Goal: Task Accomplishment & Management: Use online tool/utility

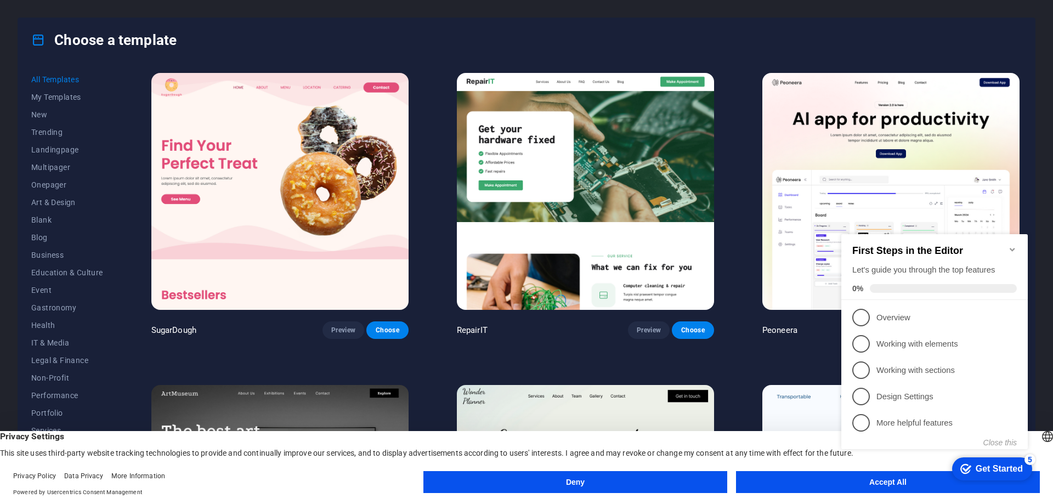
click at [568, 482] on button "Deny" at bounding box center [575, 482] width 304 height 22
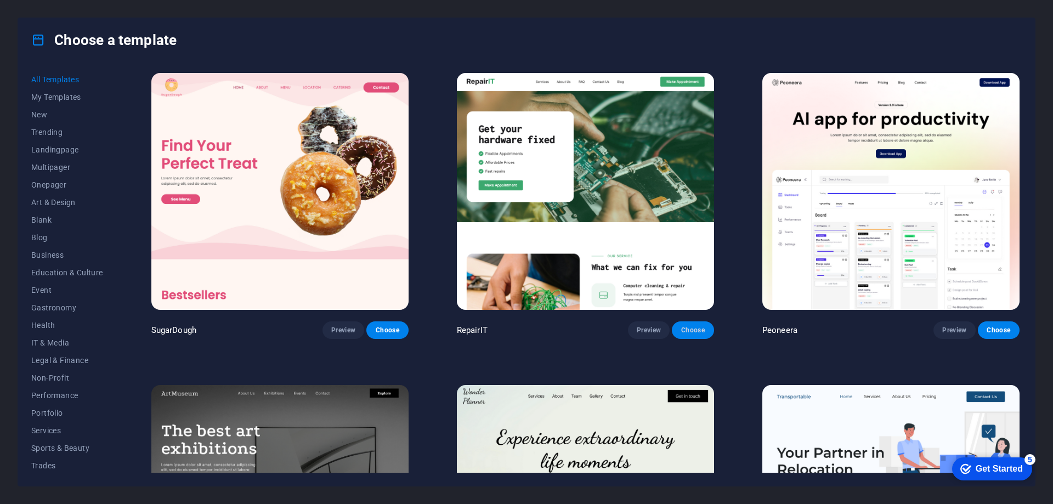
click at [691, 326] on span "Choose" at bounding box center [693, 330] width 24 height 9
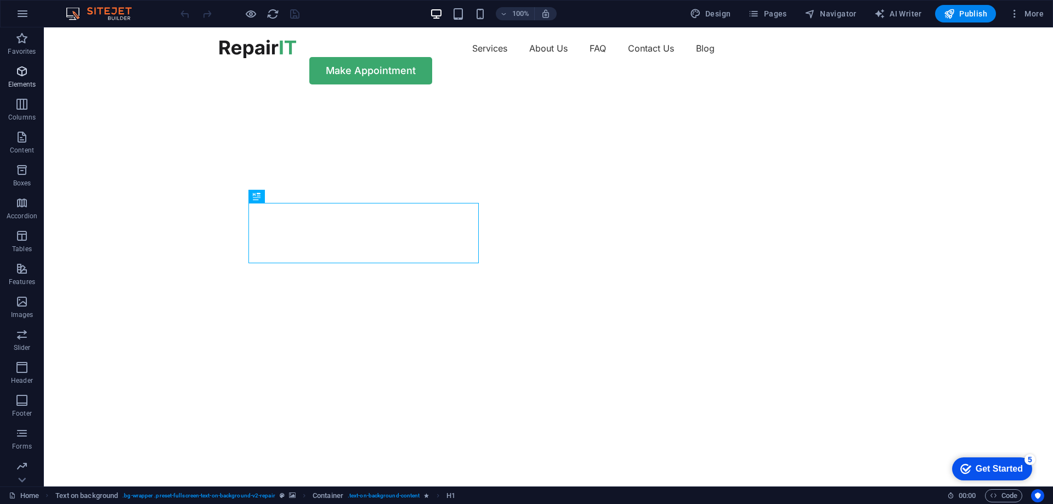
click at [21, 71] on icon "button" at bounding box center [21, 71] width 13 height 13
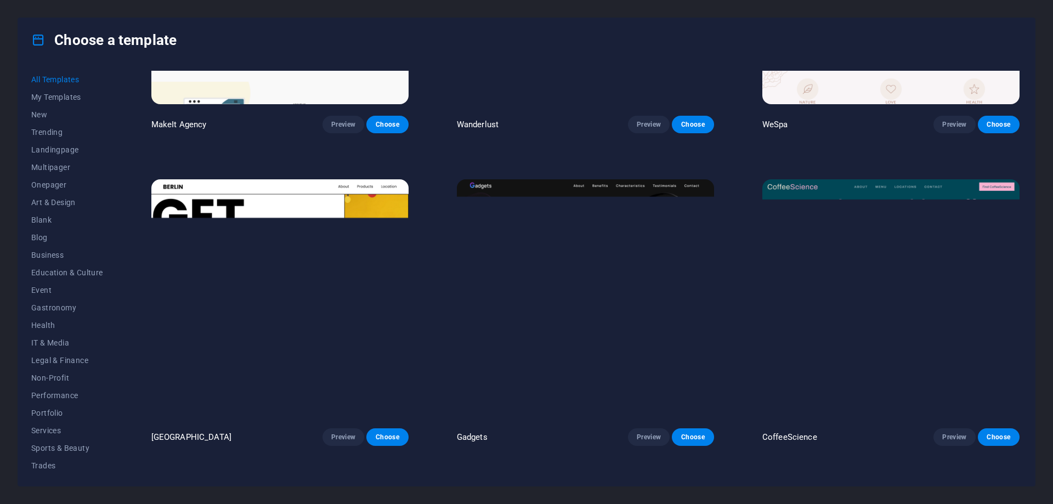
scroll to position [3456, 0]
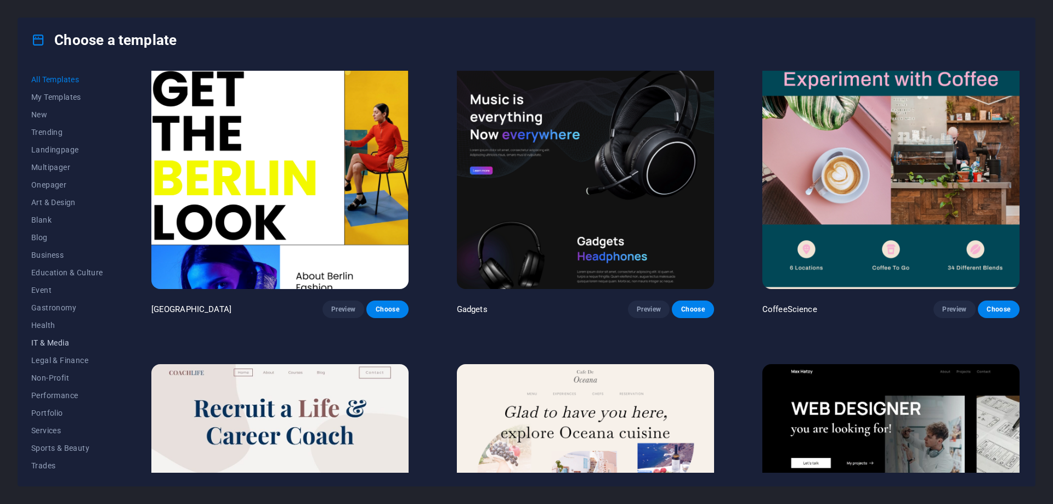
click at [44, 342] on span "IT & Media" at bounding box center [67, 342] width 72 height 9
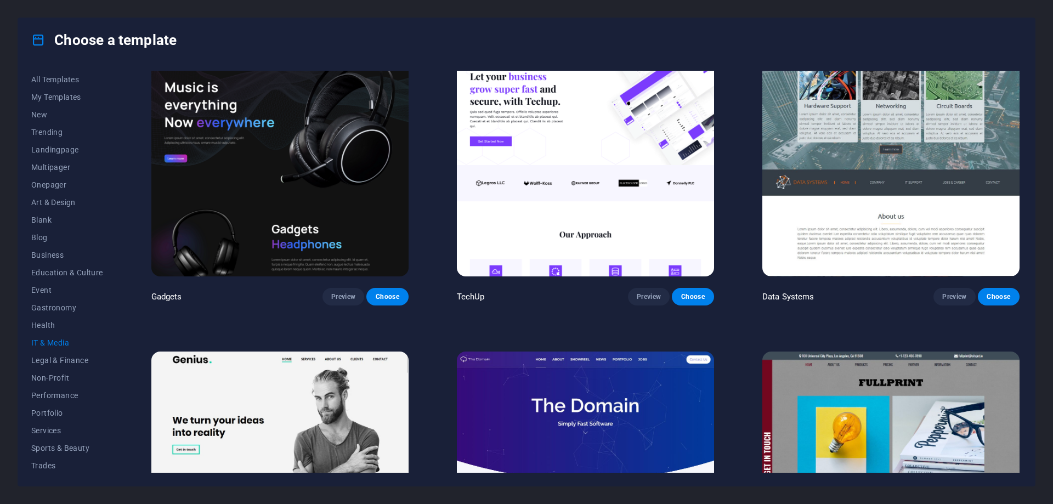
click at [60, 344] on span "IT & Media" at bounding box center [67, 342] width 72 height 9
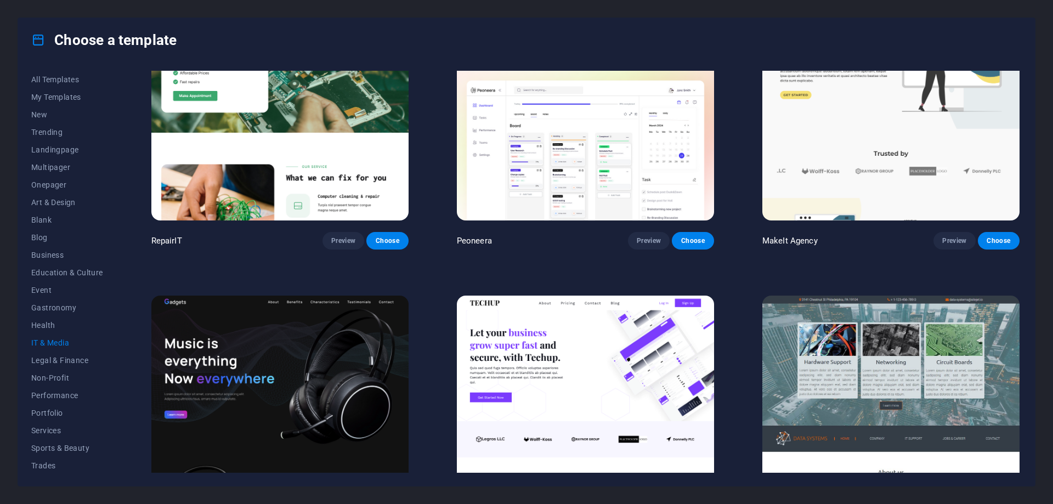
scroll to position [0, 0]
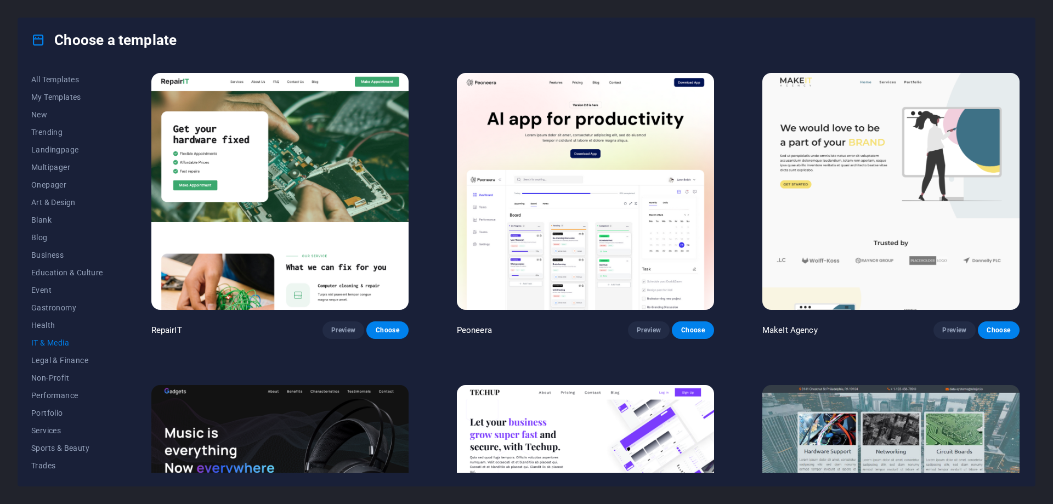
click at [331, 183] on img at bounding box center [279, 191] width 257 height 237
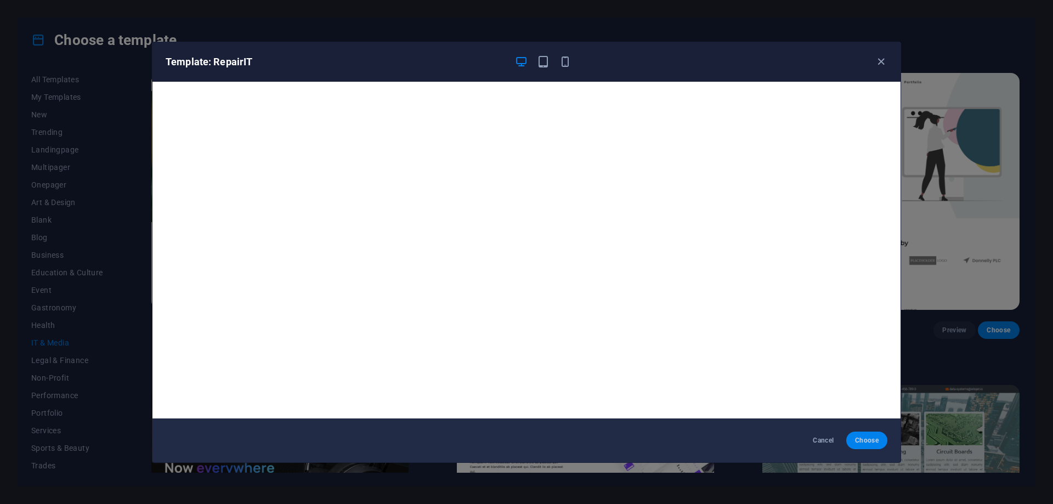
click at [864, 440] on span "Choose" at bounding box center [867, 440] width 24 height 9
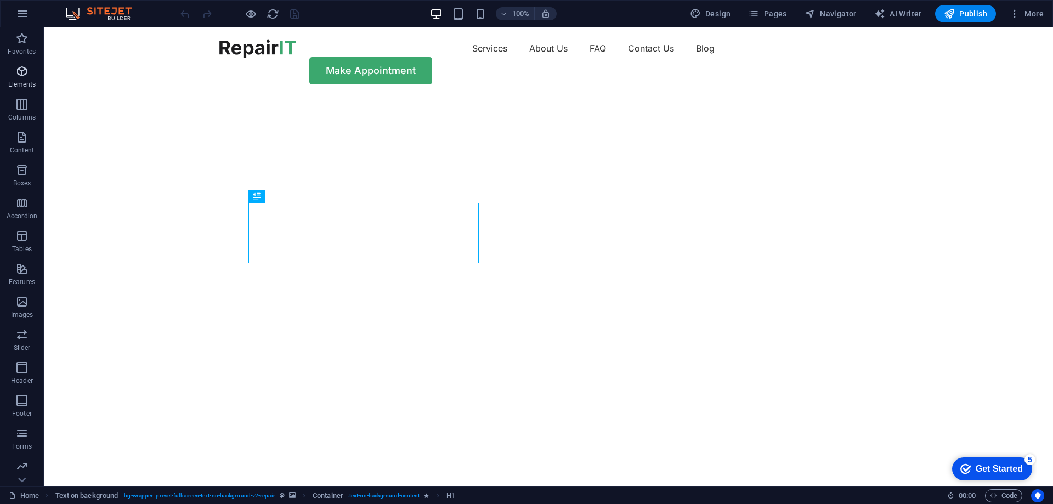
click at [22, 67] on icon "button" at bounding box center [21, 71] width 13 height 13
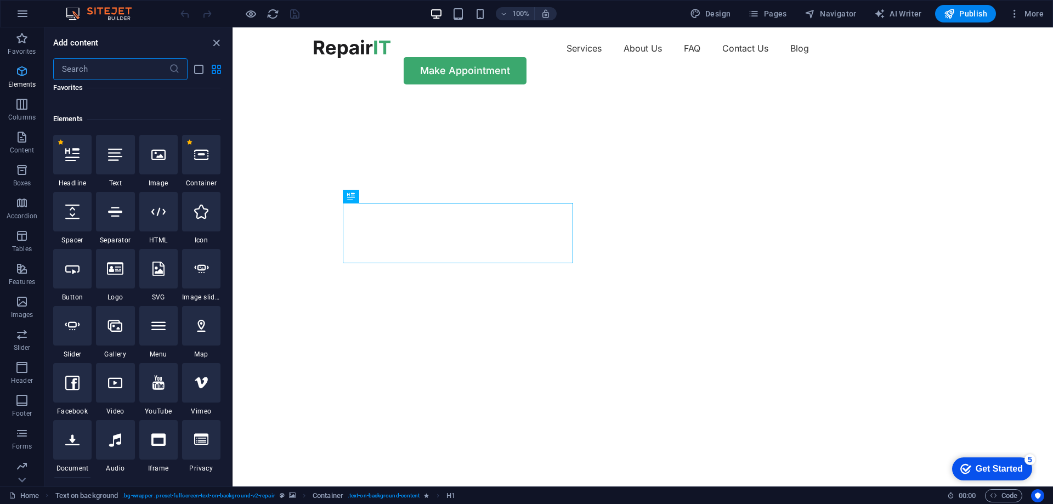
scroll to position [117, 0]
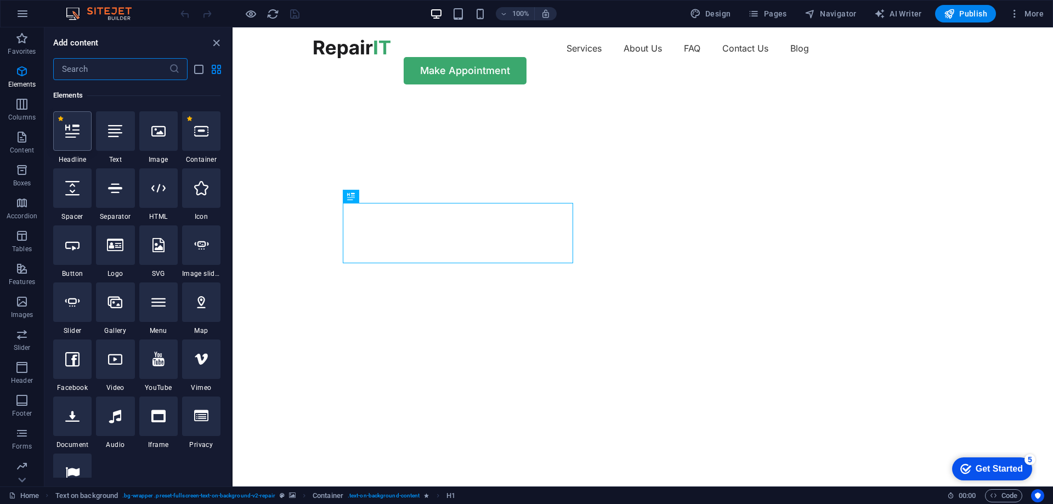
click at [70, 135] on icon at bounding box center [72, 131] width 14 height 14
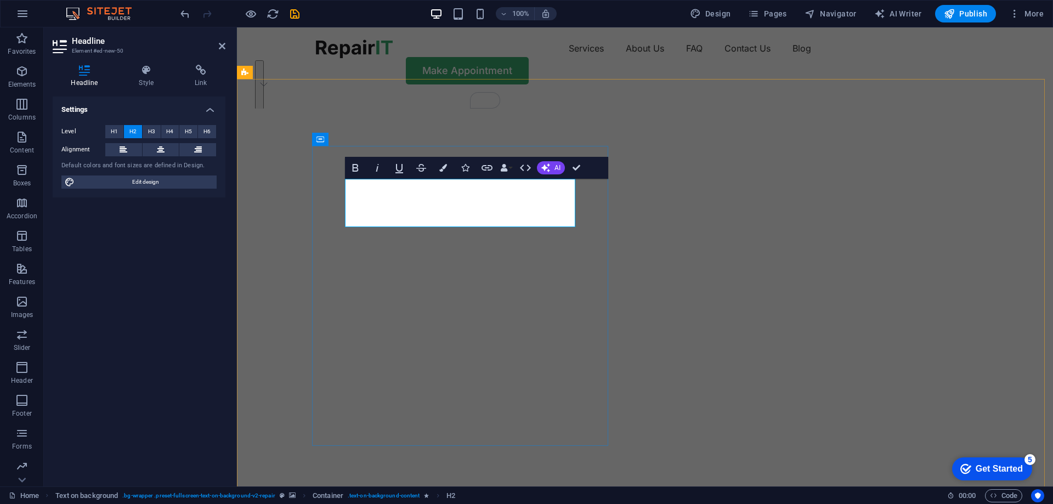
drag, startPoint x: 444, startPoint y: 216, endPoint x: 349, endPoint y: 192, distance: 98.3
click at [87, 67] on icon at bounding box center [85, 70] width 64 height 11
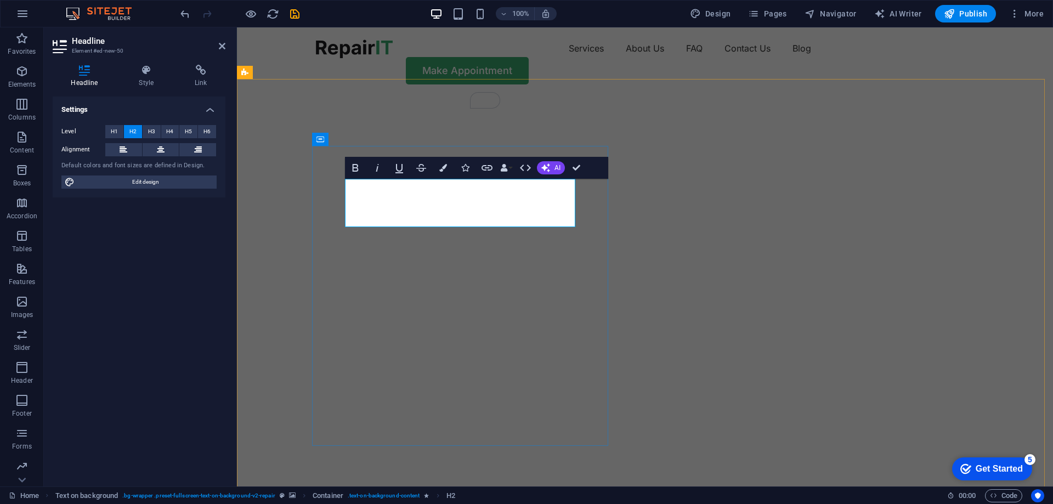
click at [148, 70] on icon at bounding box center [147, 70] width 52 height 11
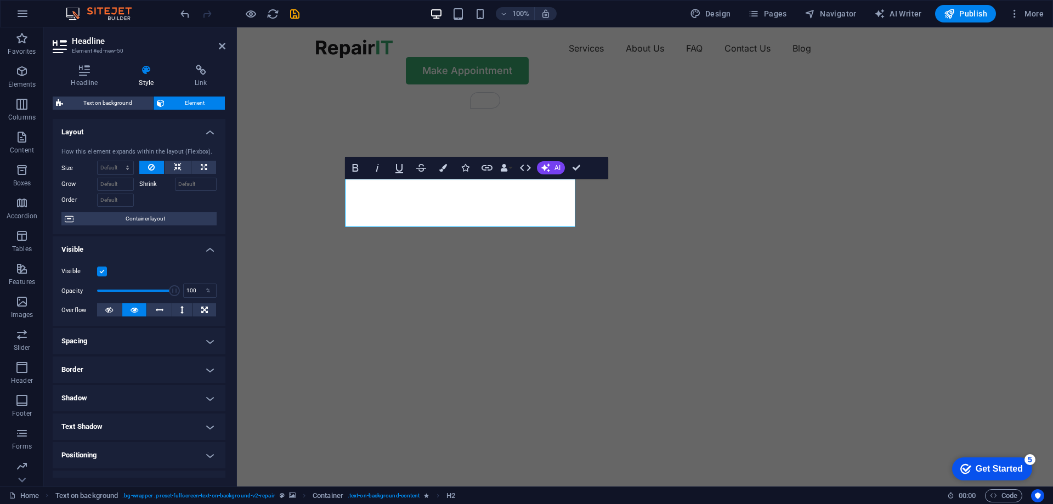
click at [990, 467] on div "Get Started" at bounding box center [999, 469] width 47 height 10
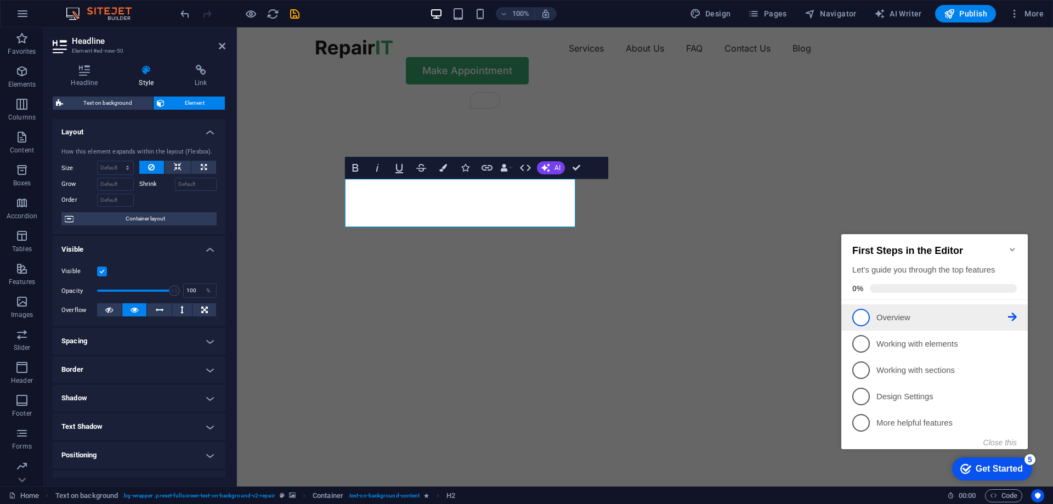
click at [863, 315] on span "1" at bounding box center [861, 318] width 18 height 18
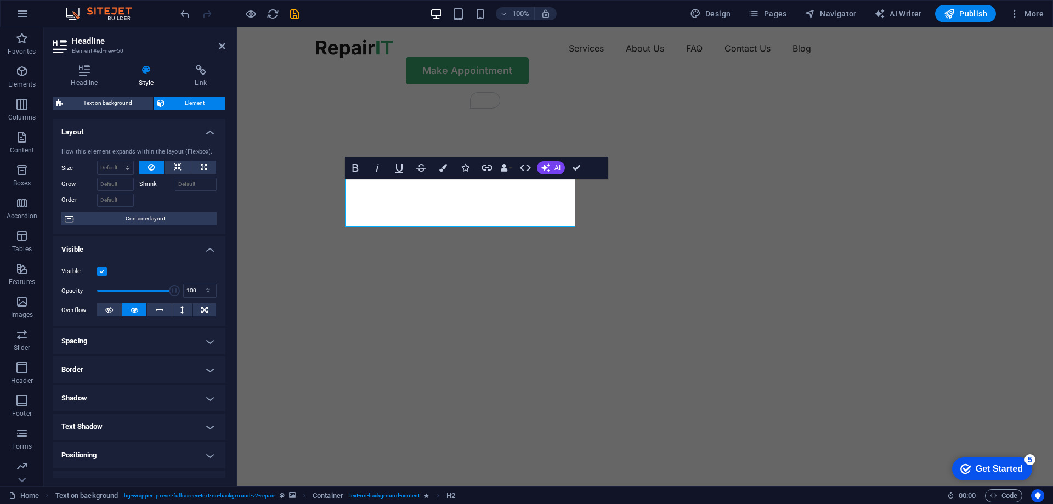
scroll to position [0, 0]
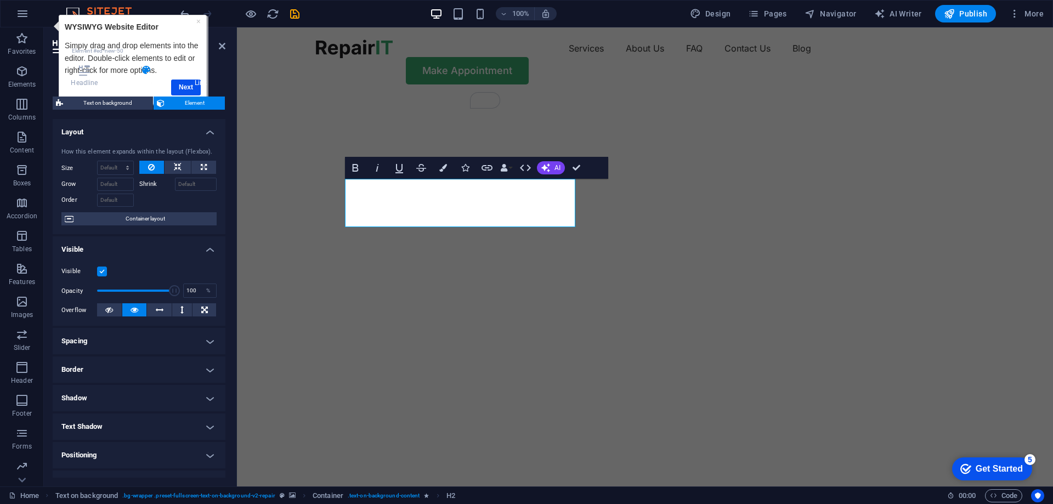
click at [189, 83] on h4 "Link" at bounding box center [201, 76] width 49 height 23
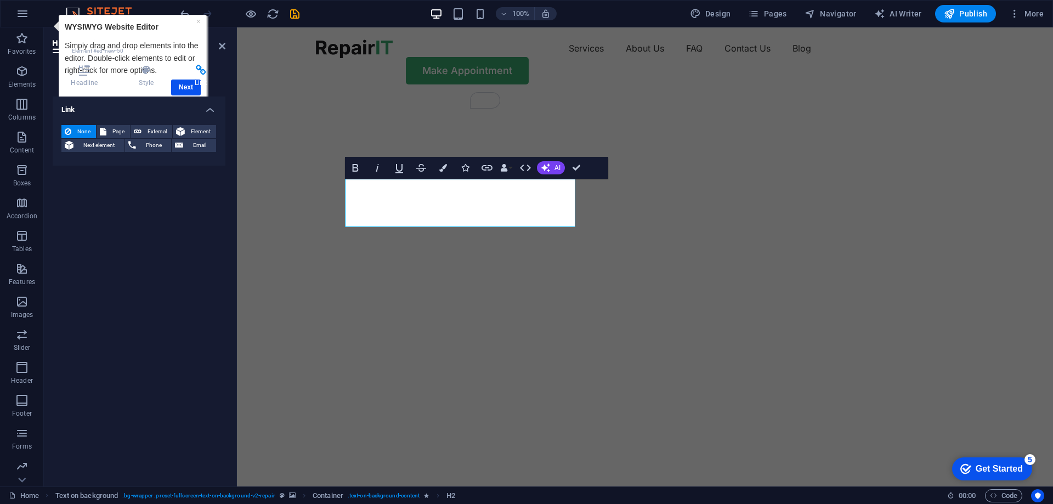
click at [187, 87] on h4 "Link" at bounding box center [201, 76] width 49 height 23
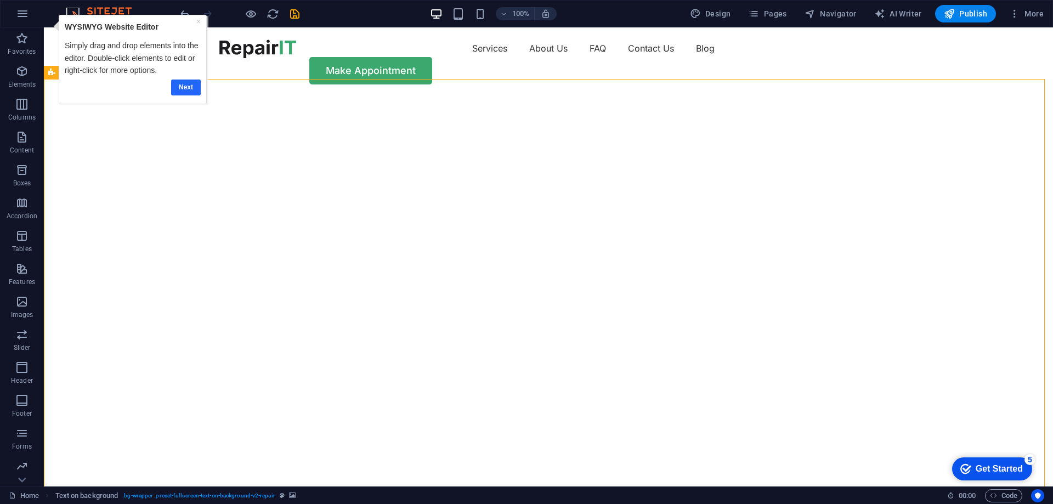
click at [189, 86] on link "Next" at bounding box center [186, 88] width 30 height 16
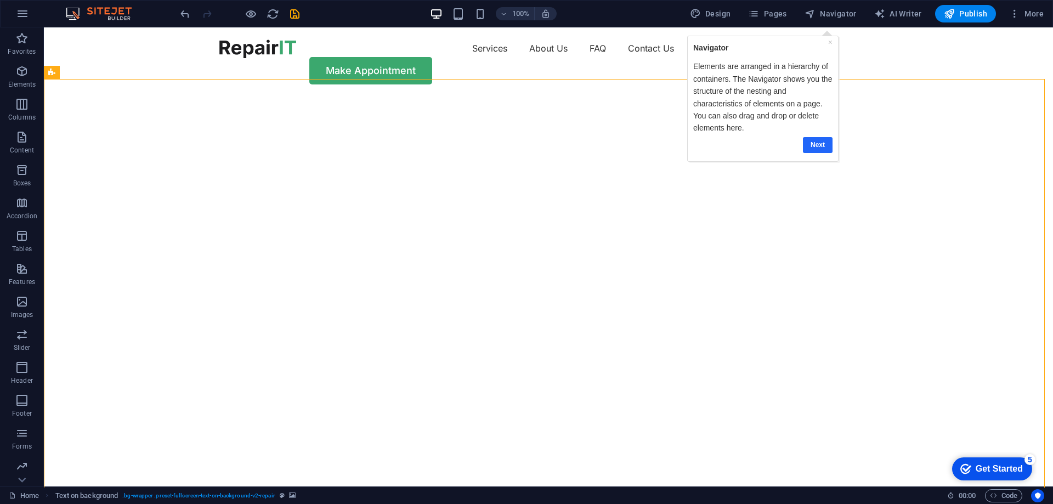
click at [819, 146] on link "Next" at bounding box center [818, 145] width 30 height 16
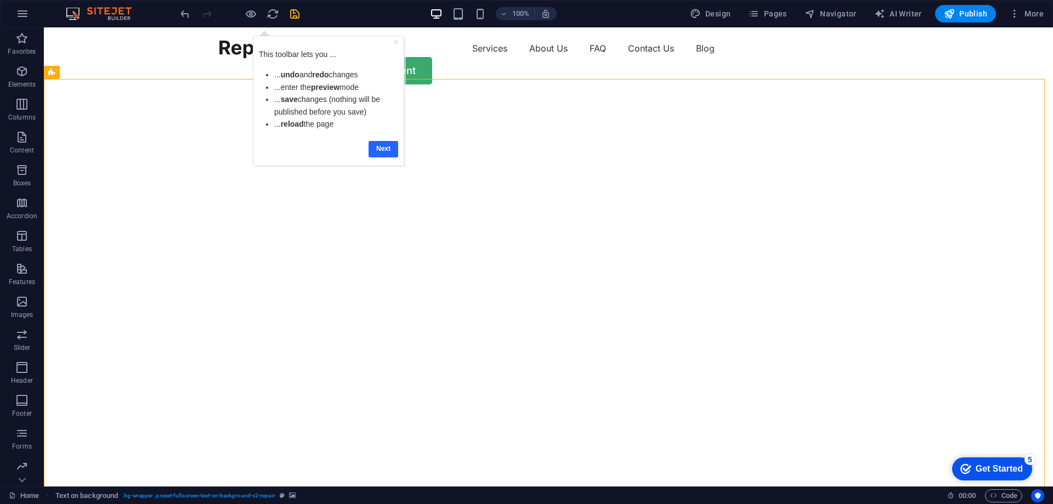
click at [386, 146] on link "Next" at bounding box center [384, 149] width 30 height 16
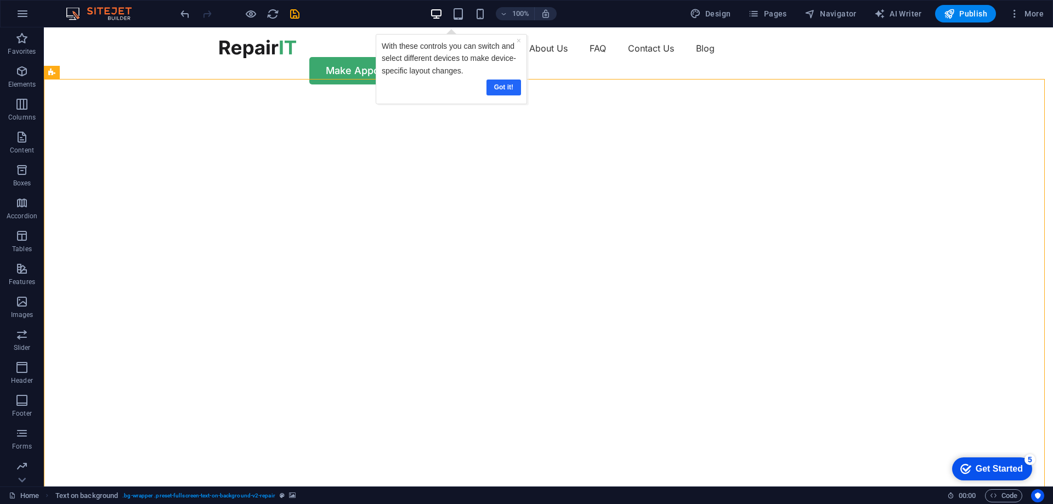
click at [506, 84] on link "Got it!" at bounding box center [503, 88] width 35 height 16
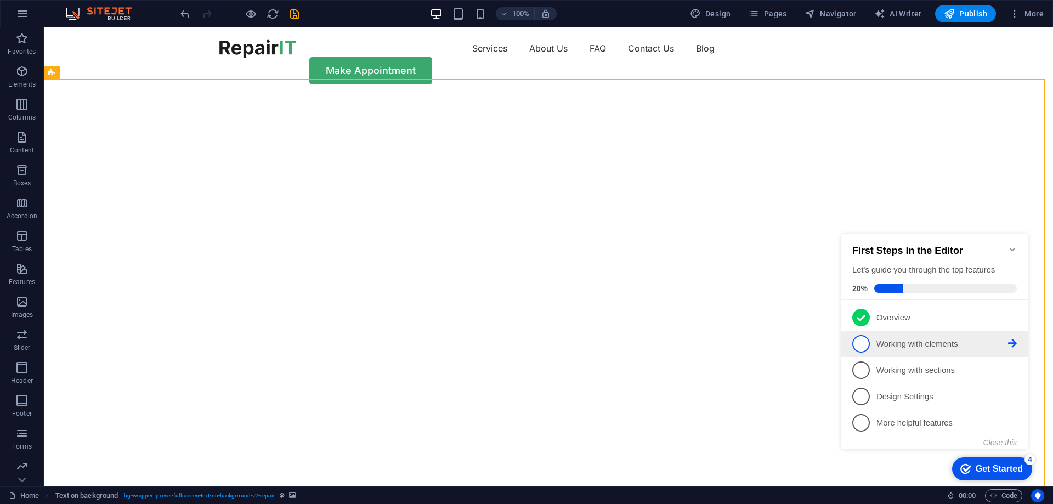
click at [880, 341] on p "Working with elements - incomplete" at bounding box center [943, 344] width 132 height 12
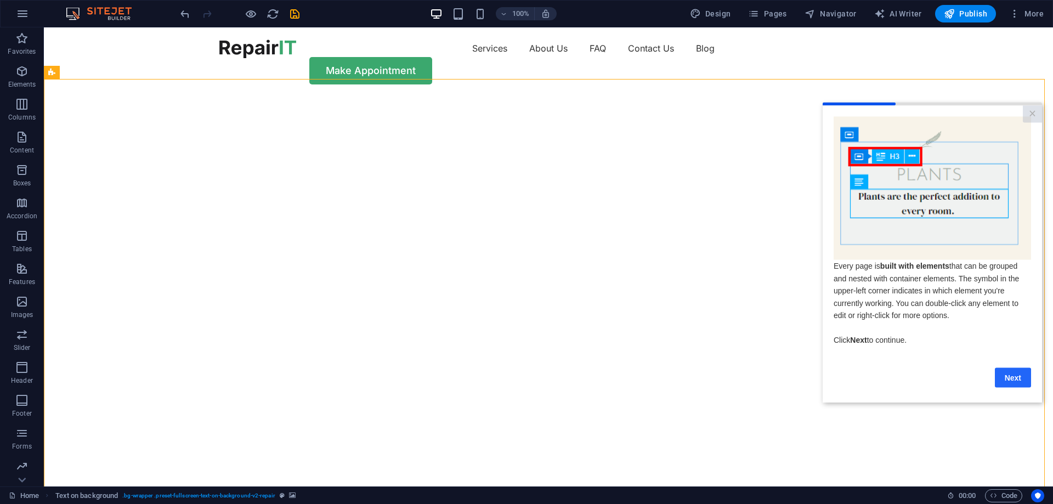
drag, startPoint x: 1014, startPoint y: 379, endPoint x: 1788, endPoint y: 453, distance: 777.5
click at [1014, 379] on link "Next" at bounding box center [1013, 377] width 36 height 20
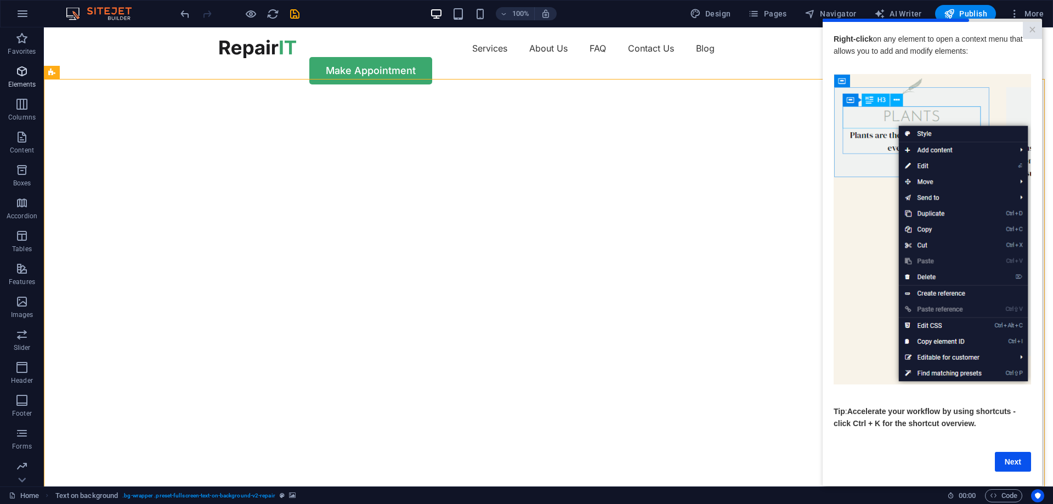
click at [21, 70] on icon "button" at bounding box center [21, 71] width 13 height 13
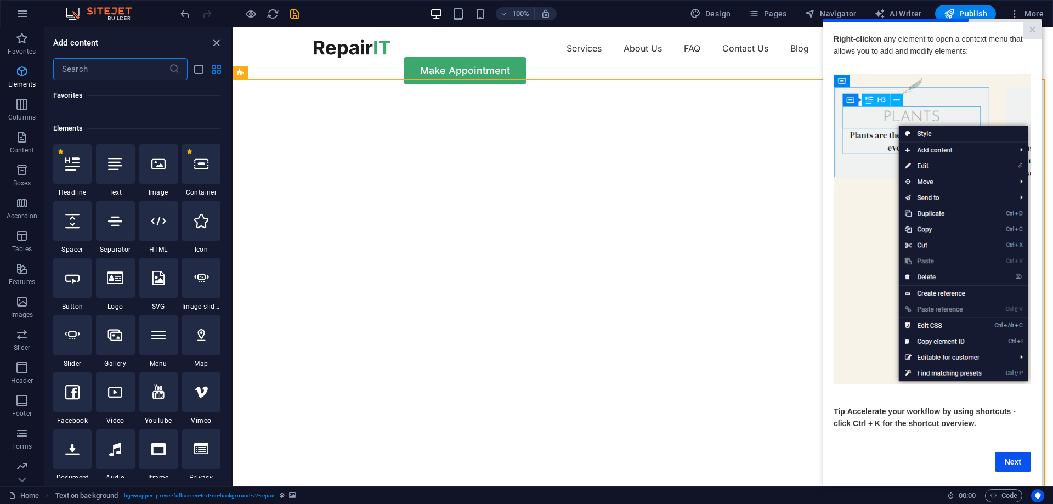
scroll to position [117, 0]
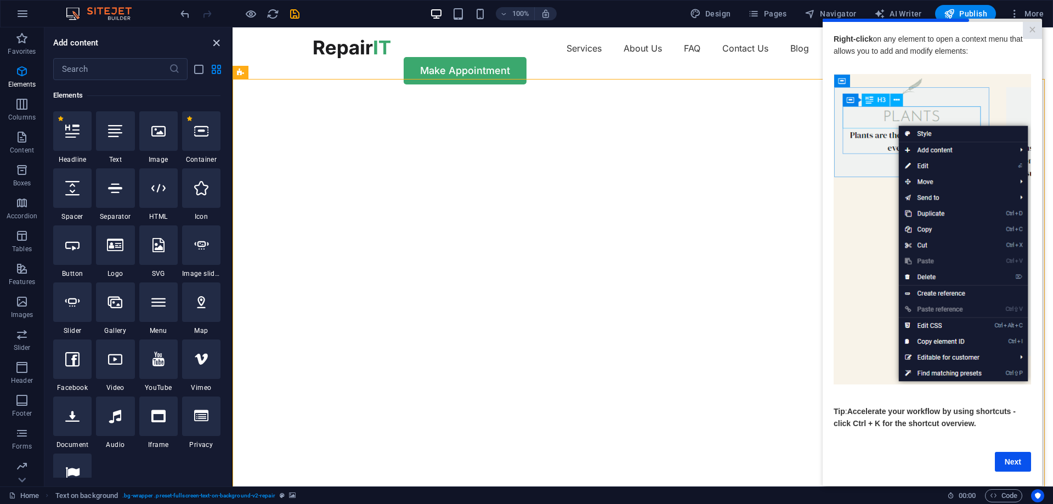
drag, startPoint x: 215, startPoint y: 42, endPoint x: 171, endPoint y: 14, distance: 52.5
click at [215, 42] on icon "close panel" at bounding box center [216, 43] width 13 height 13
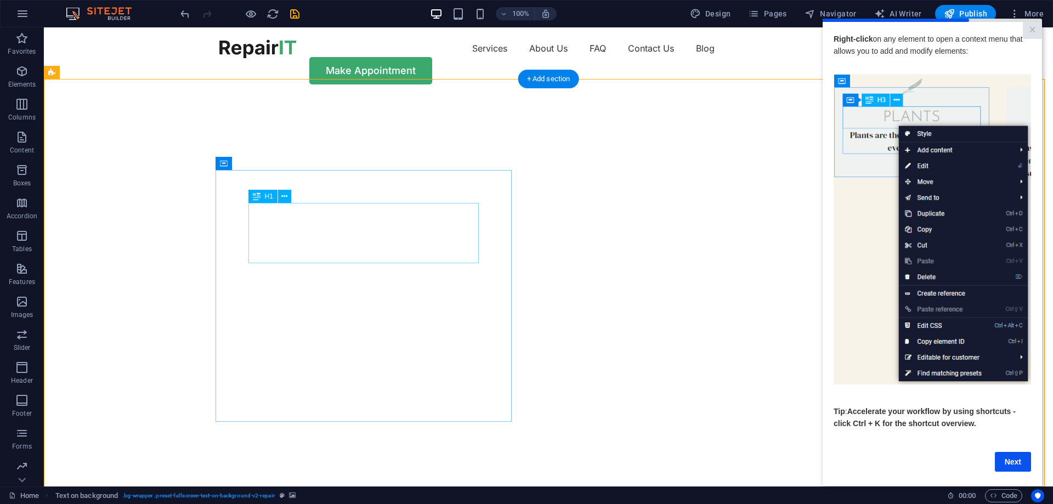
click at [284, 196] on icon at bounding box center [284, 197] width 6 height 12
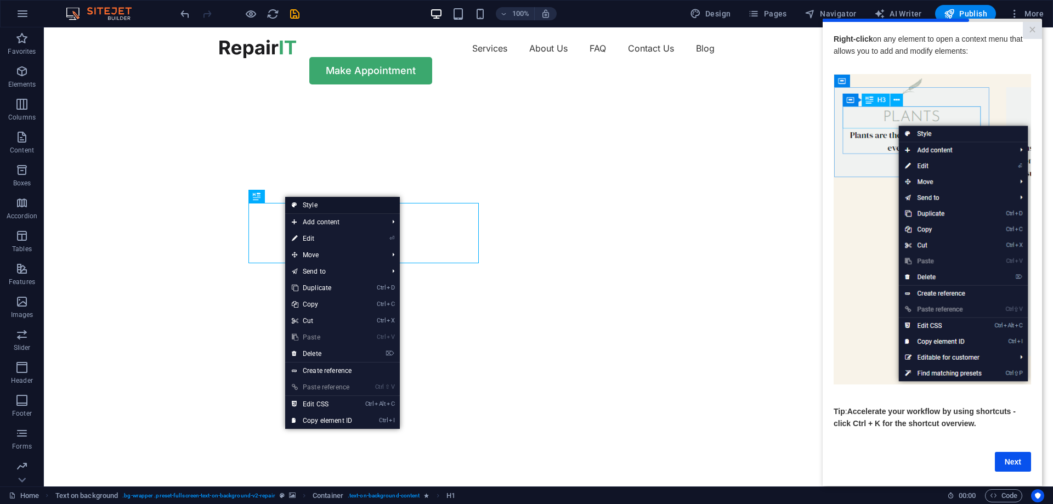
click at [312, 203] on link "Style" at bounding box center [342, 205] width 115 height 16
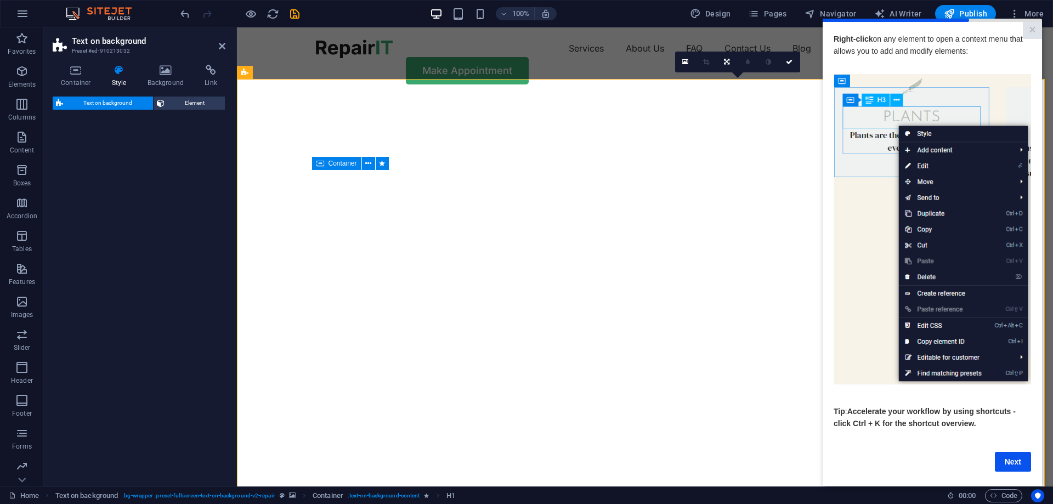
select select "%"
select select "rem"
select select "px"
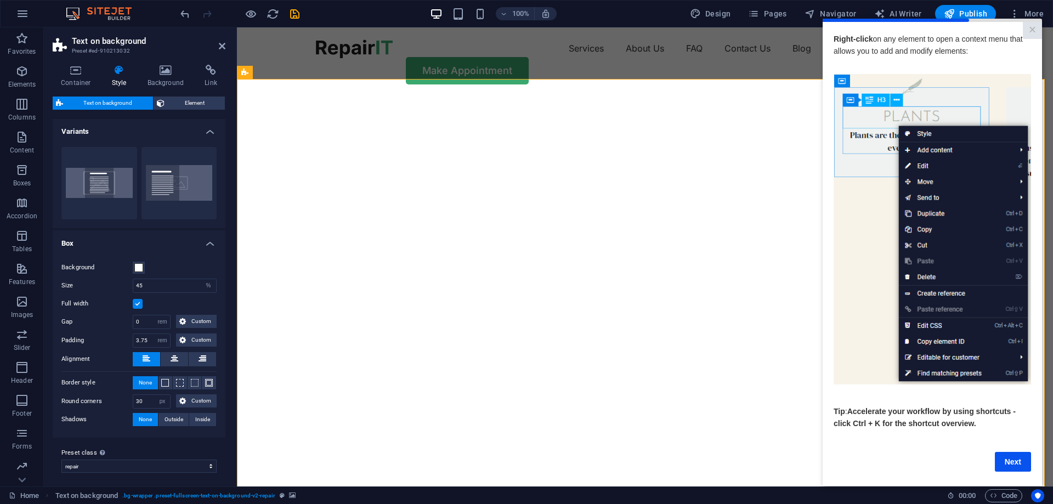
scroll to position [0, 0]
click at [115, 72] on icon at bounding box center [119, 70] width 31 height 11
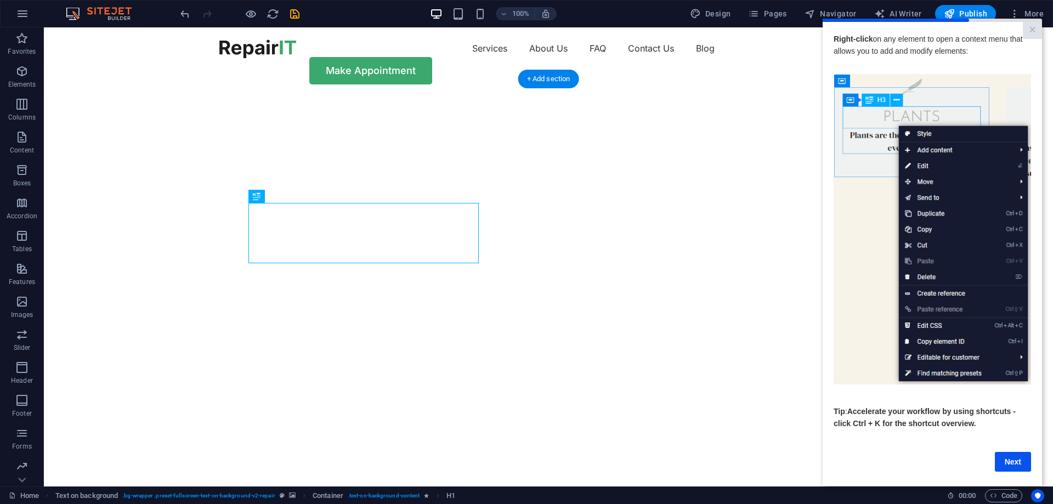
drag, startPoint x: 360, startPoint y: 249, endPoint x: 334, endPoint y: 219, distance: 40.0
click at [263, 197] on div "H1" at bounding box center [262, 196] width 29 height 13
drag, startPoint x: 307, startPoint y: 224, endPoint x: 285, endPoint y: 204, distance: 29.9
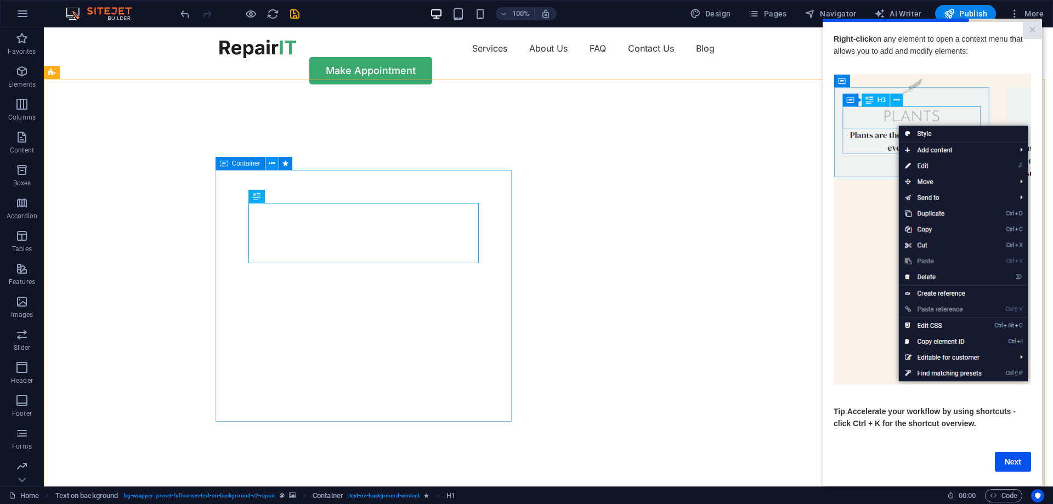
click at [272, 165] on icon at bounding box center [272, 164] width 6 height 12
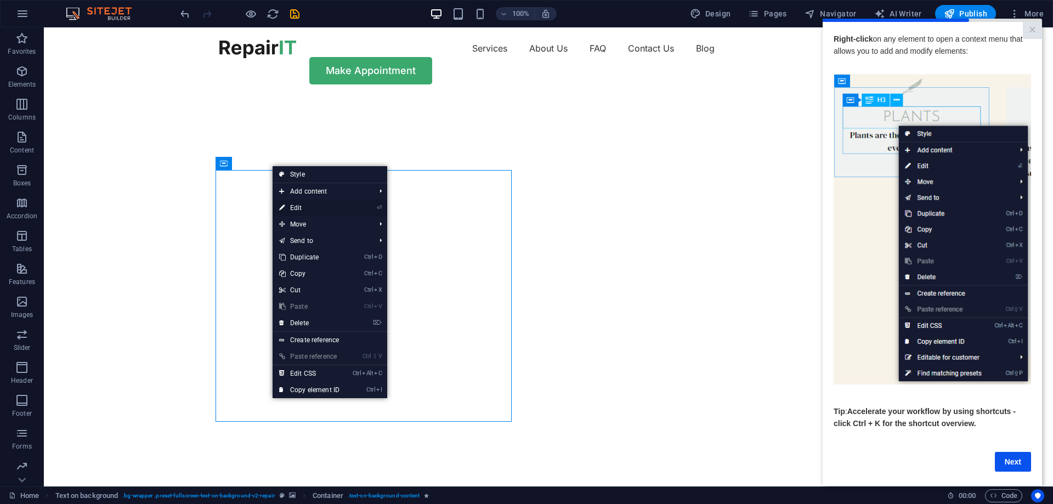
click at [295, 206] on link "⏎ Edit" at bounding box center [309, 208] width 73 height 16
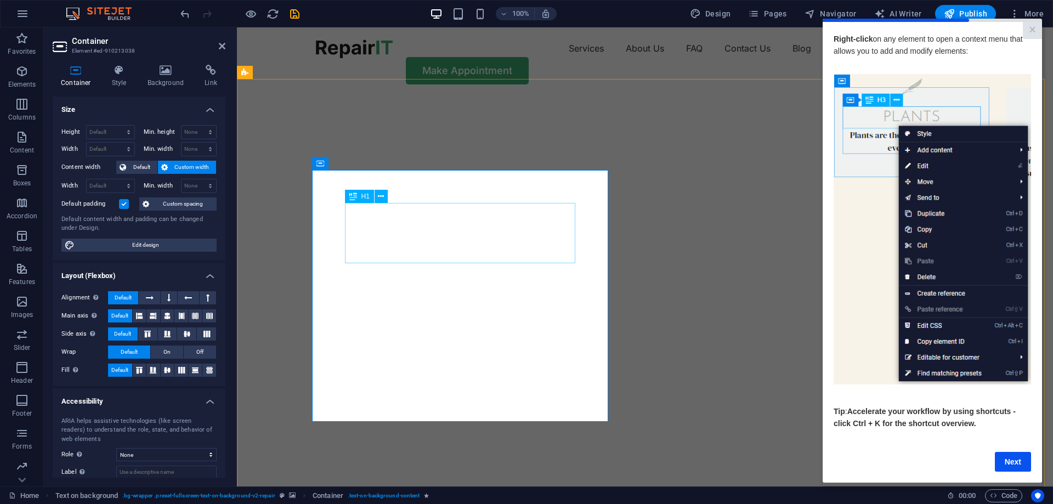
click at [118, 73] on icon at bounding box center [119, 70] width 31 height 11
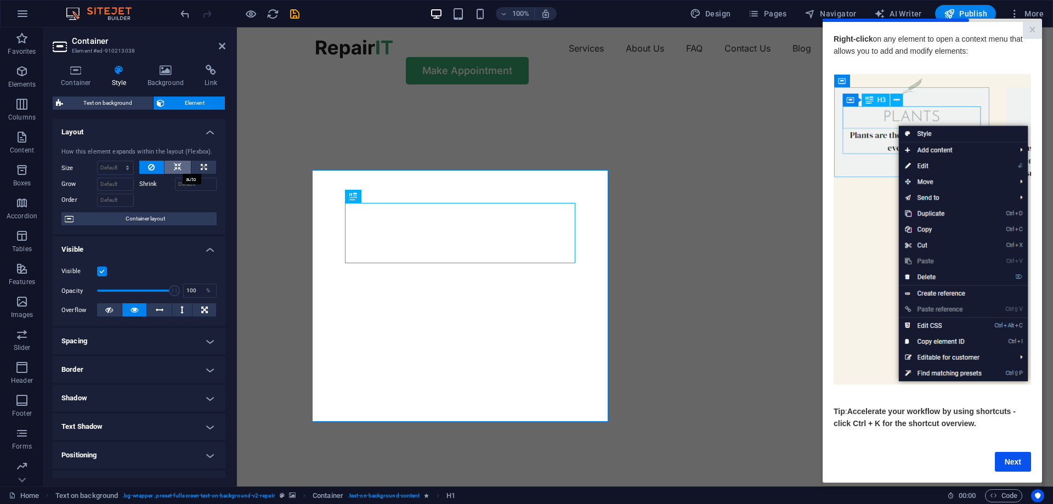
click at [176, 163] on icon at bounding box center [178, 167] width 8 height 13
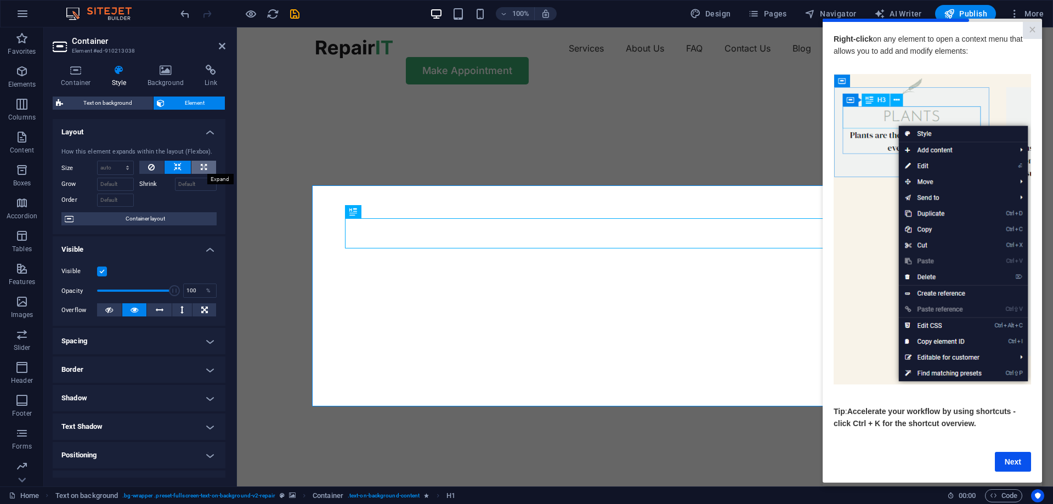
click at [201, 165] on icon at bounding box center [204, 167] width 6 height 13
type input "100"
select select "%"
click at [176, 163] on icon at bounding box center [178, 167] width 8 height 13
select select "DISABLED_OPTION_VALUE"
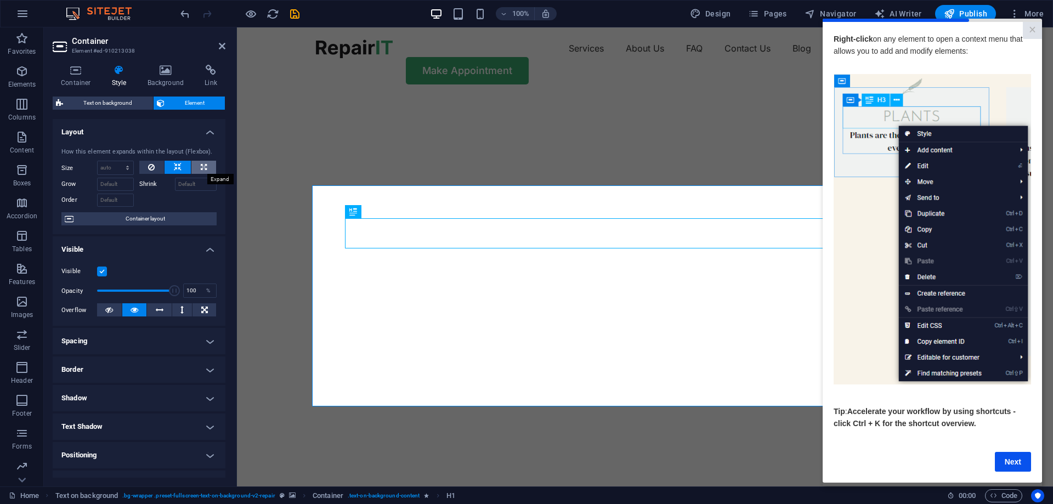
click at [203, 166] on icon at bounding box center [204, 167] width 6 height 13
type input "100"
select select "%"
click at [174, 164] on icon at bounding box center [178, 167] width 8 height 13
select select "DISABLED_OPTION_VALUE"
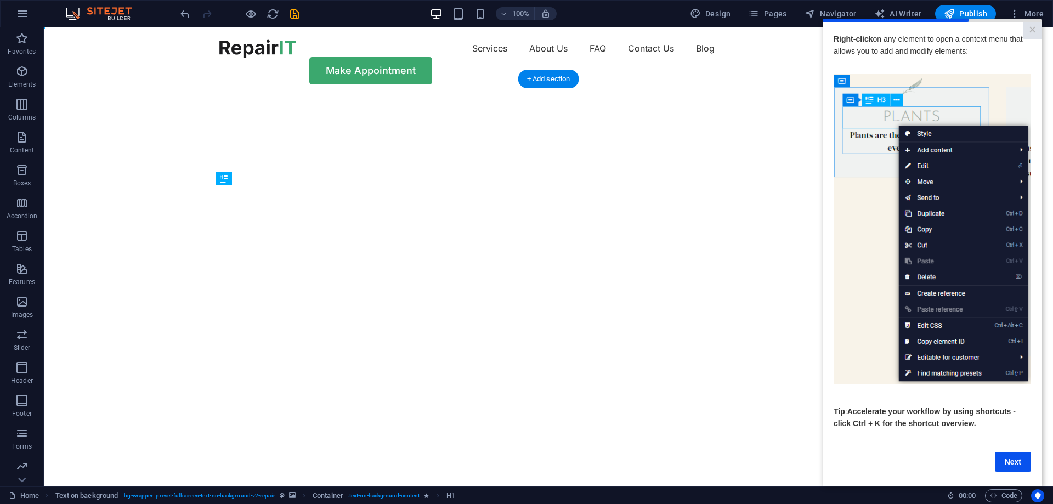
drag, startPoint x: 217, startPoint y: 238, endPoint x: 406, endPoint y: 219, distance: 190.2
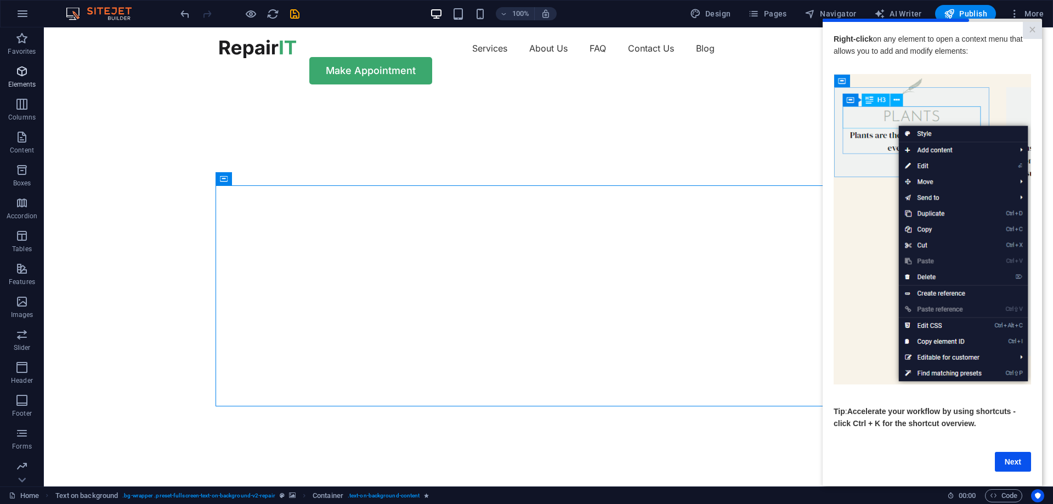
click at [22, 68] on icon "button" at bounding box center [21, 71] width 13 height 13
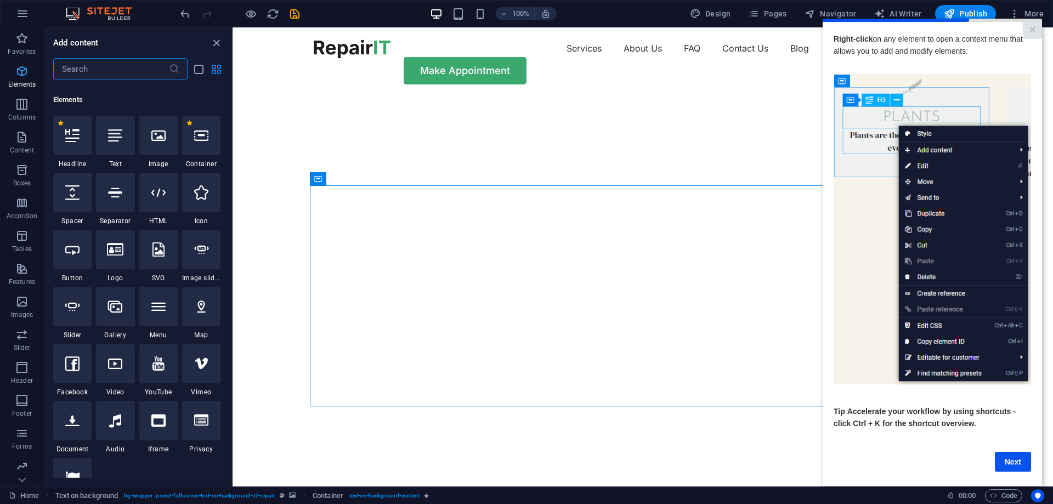
scroll to position [117, 0]
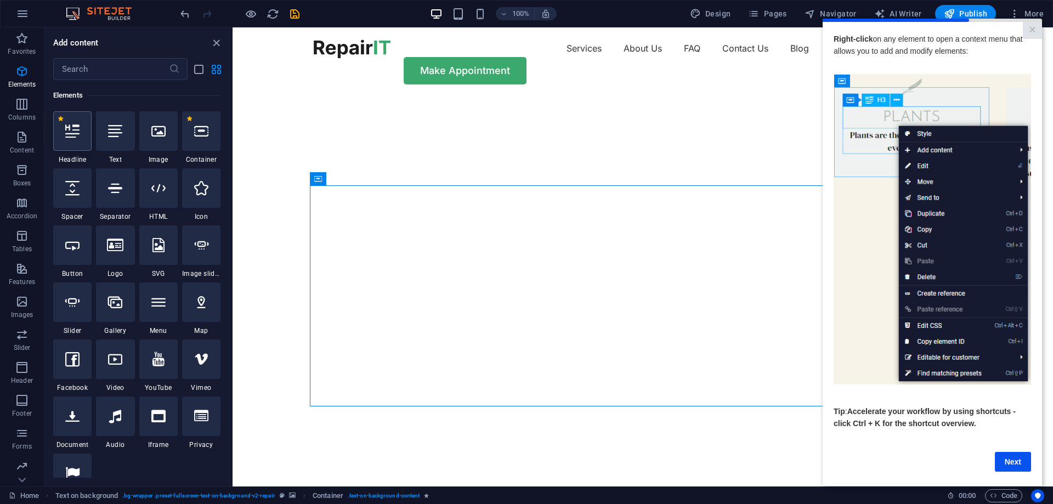
click at [76, 135] on icon at bounding box center [72, 131] width 14 height 14
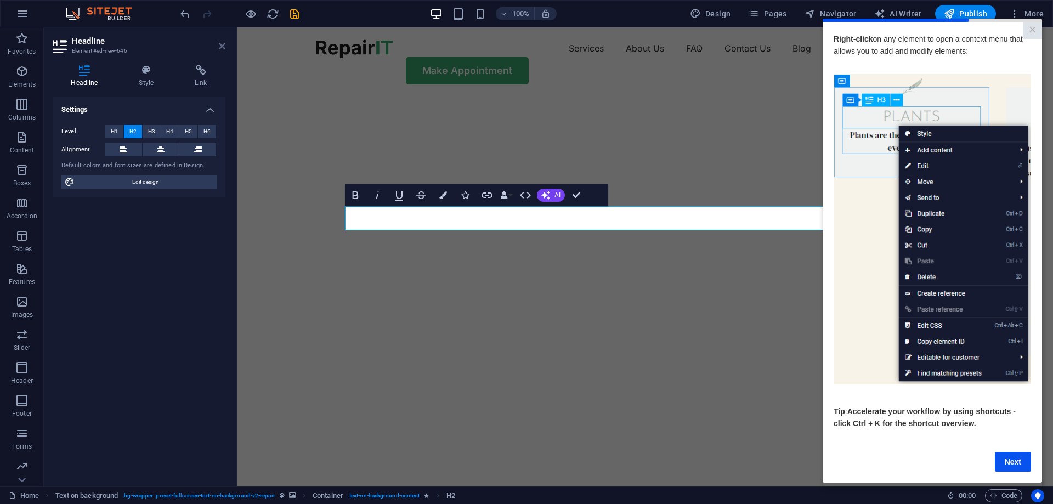
click at [222, 46] on icon at bounding box center [222, 46] width 7 height 9
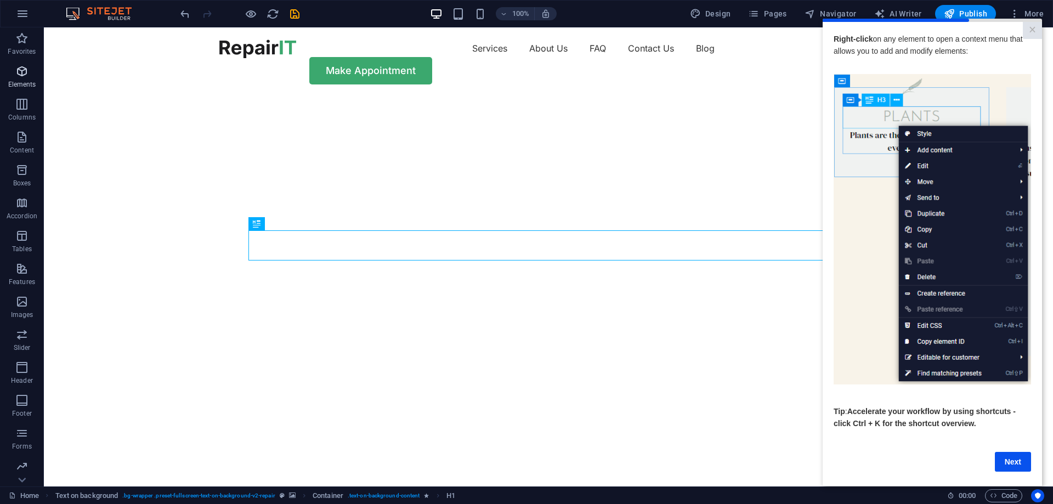
click at [21, 73] on icon "button" at bounding box center [21, 71] width 13 height 13
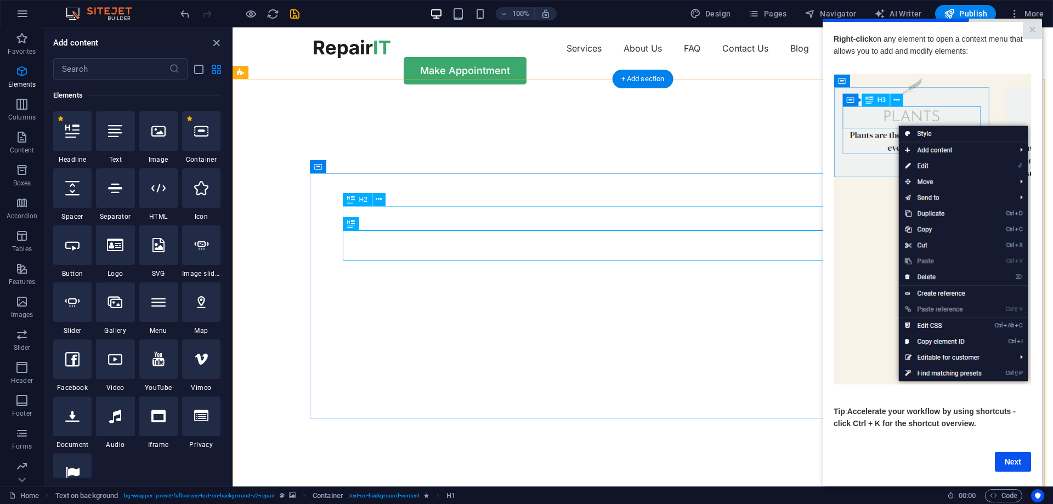
drag, startPoint x: 495, startPoint y: 221, endPoint x: 376, endPoint y: 216, distance: 119.2
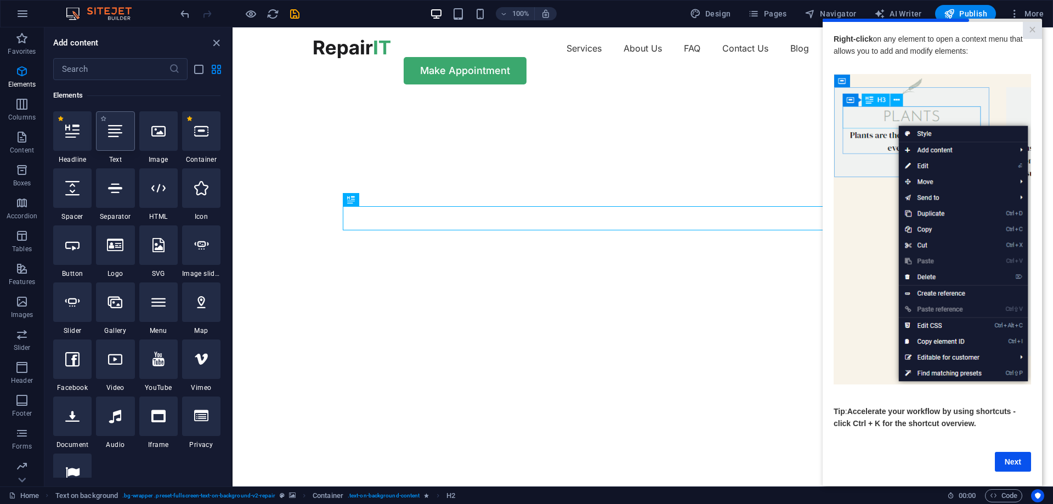
click at [112, 132] on icon at bounding box center [115, 131] width 14 height 14
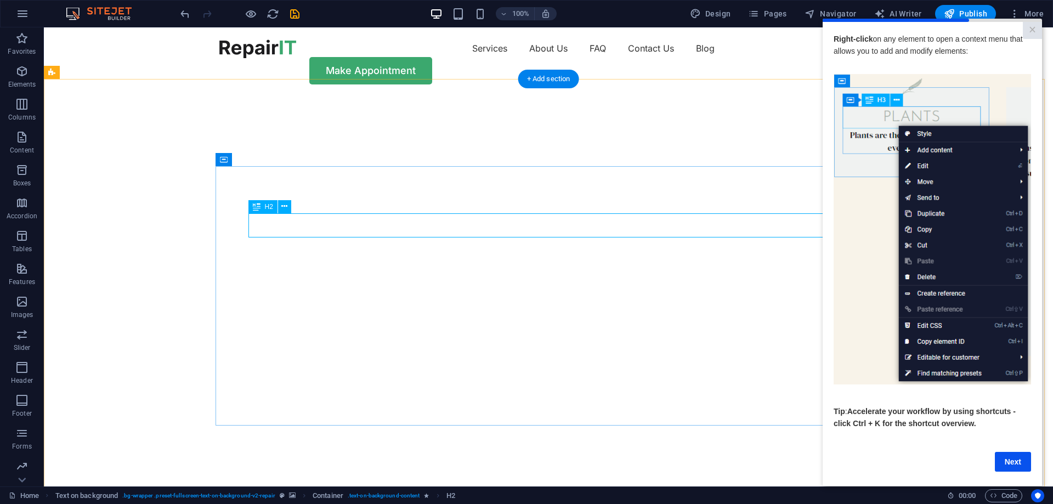
click at [25, 70] on icon "button" at bounding box center [21, 71] width 13 height 13
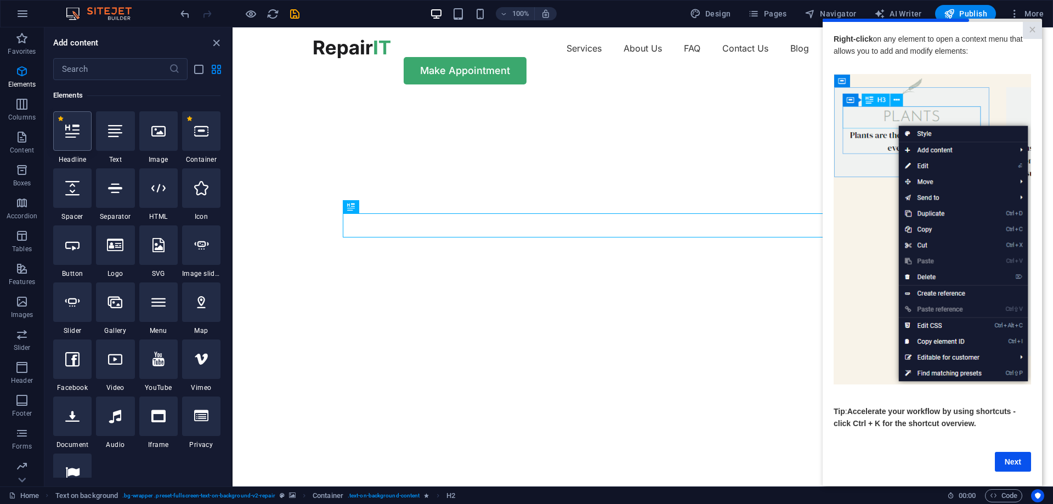
click at [71, 145] on div at bounding box center [72, 130] width 38 height 39
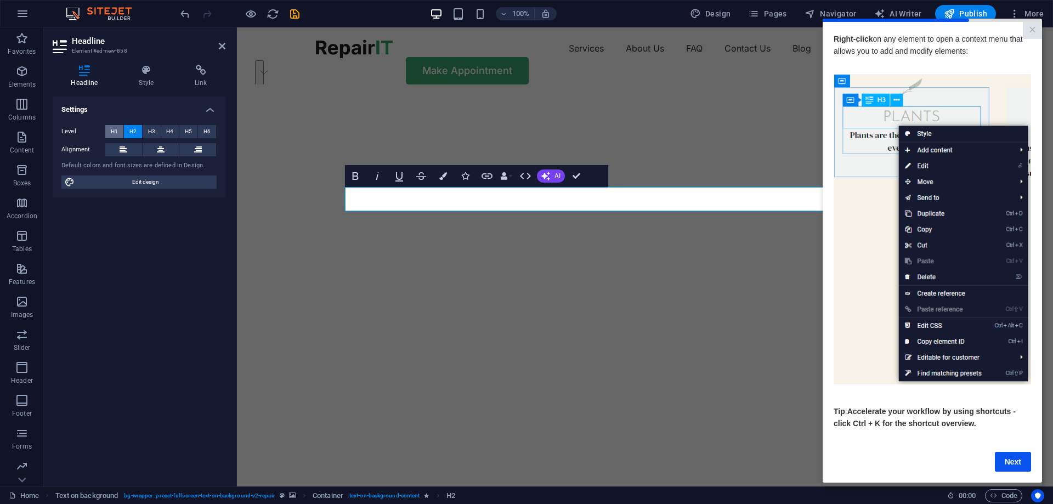
click at [114, 129] on span "H1" at bounding box center [114, 131] width 7 height 13
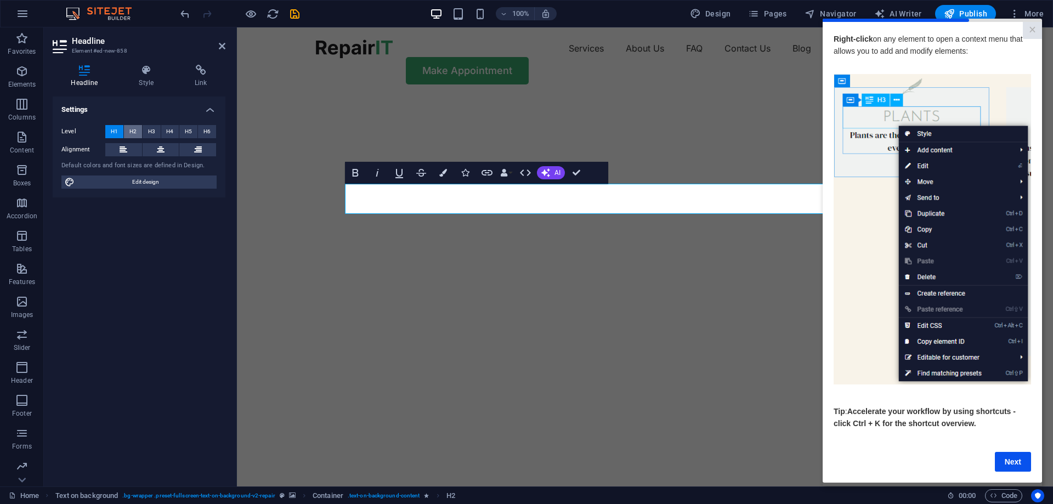
click at [132, 131] on span "H2" at bounding box center [132, 131] width 7 height 13
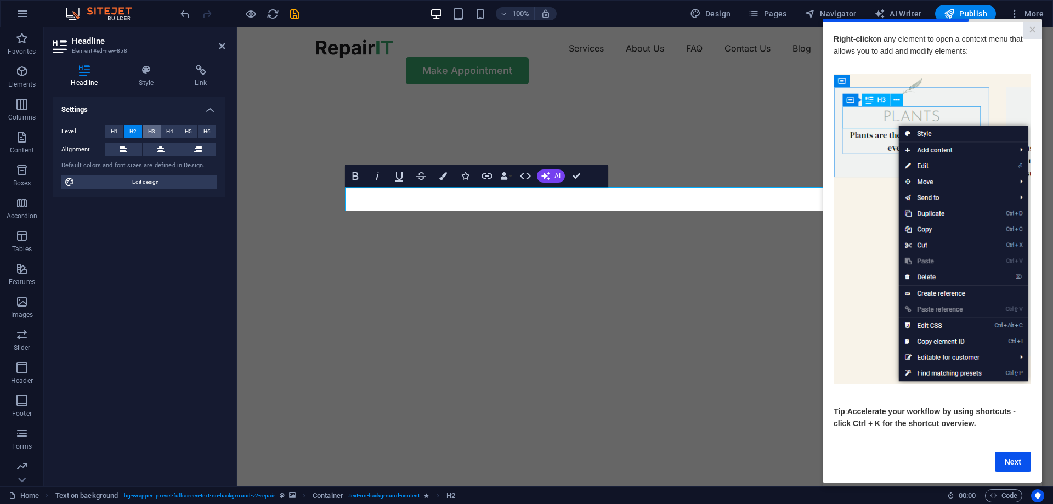
click at [148, 129] on span "H3" at bounding box center [151, 131] width 7 height 13
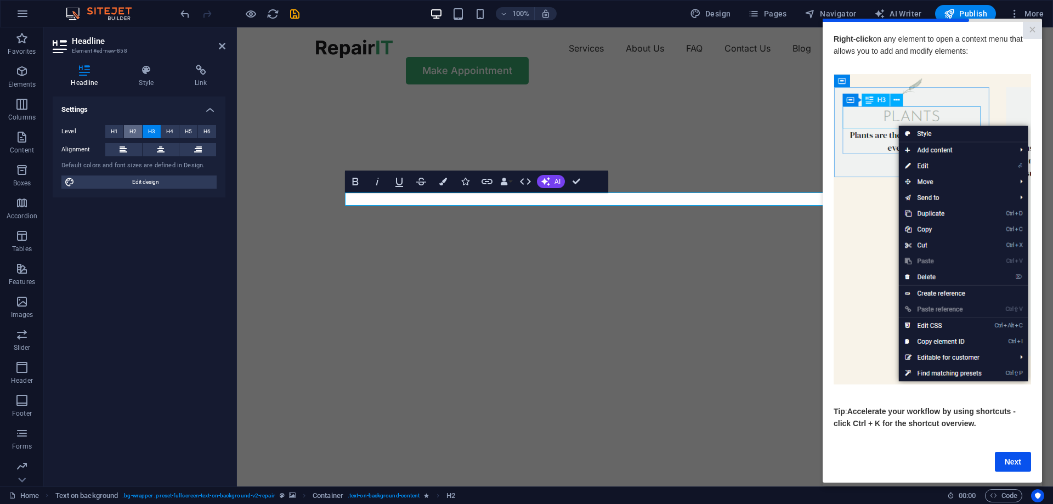
click at [134, 131] on span "H2" at bounding box center [132, 131] width 7 height 13
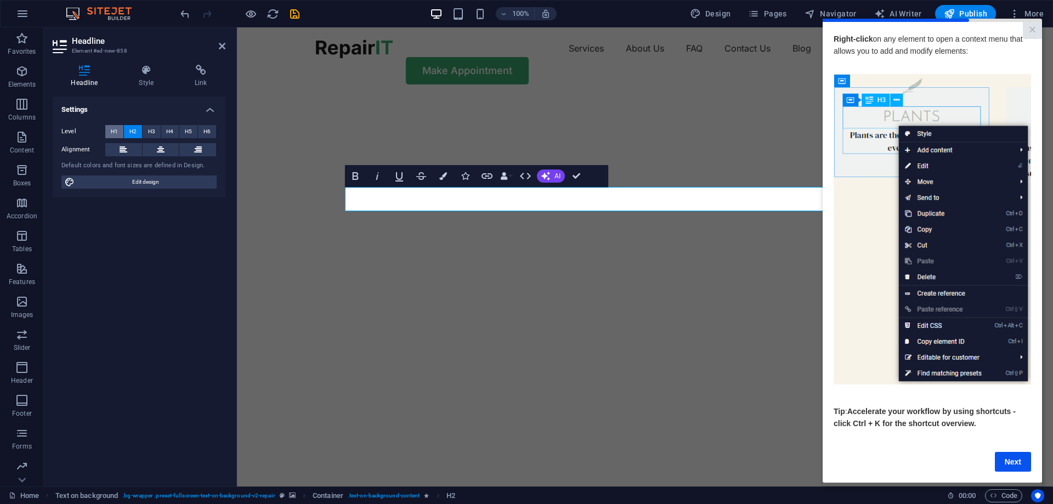
click at [109, 131] on button "H1" at bounding box center [114, 131] width 18 height 13
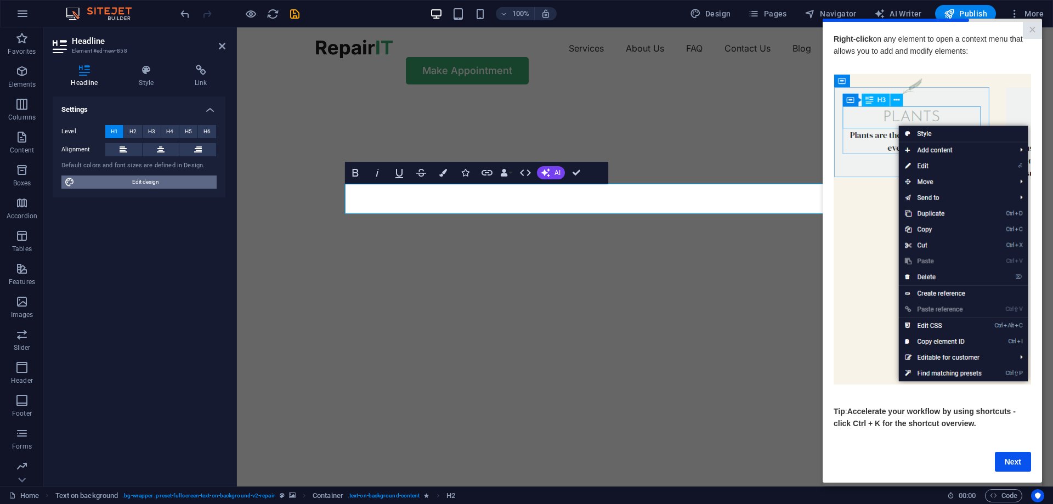
drag, startPoint x: 95, startPoint y: 273, endPoint x: 125, endPoint y: 178, distance: 99.0
click at [125, 178] on span "Edit design" at bounding box center [145, 182] width 135 height 13
select select "px"
select select "400"
select select "px"
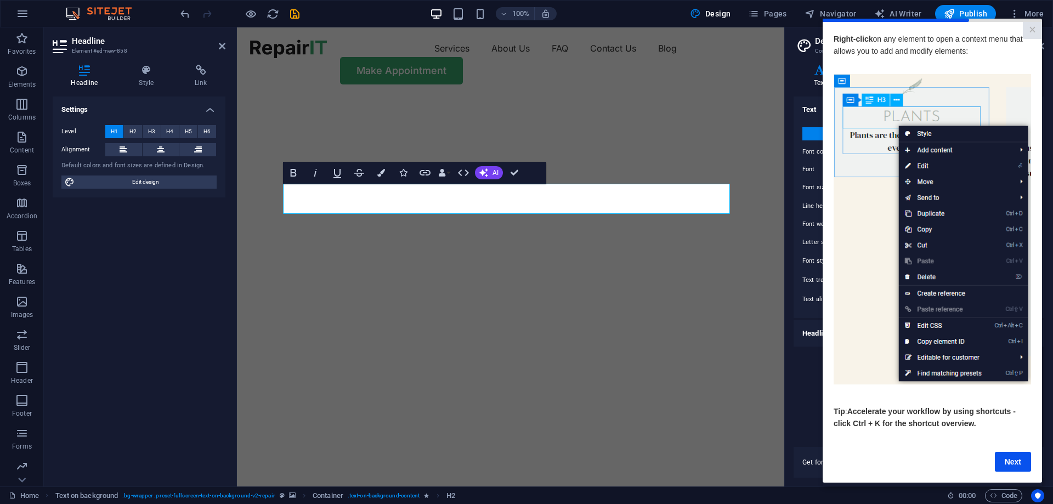
click at [84, 71] on icon at bounding box center [85, 70] width 64 height 11
click at [119, 151] on button at bounding box center [123, 149] width 37 height 13
click at [131, 128] on span "H2" at bounding box center [132, 131] width 7 height 13
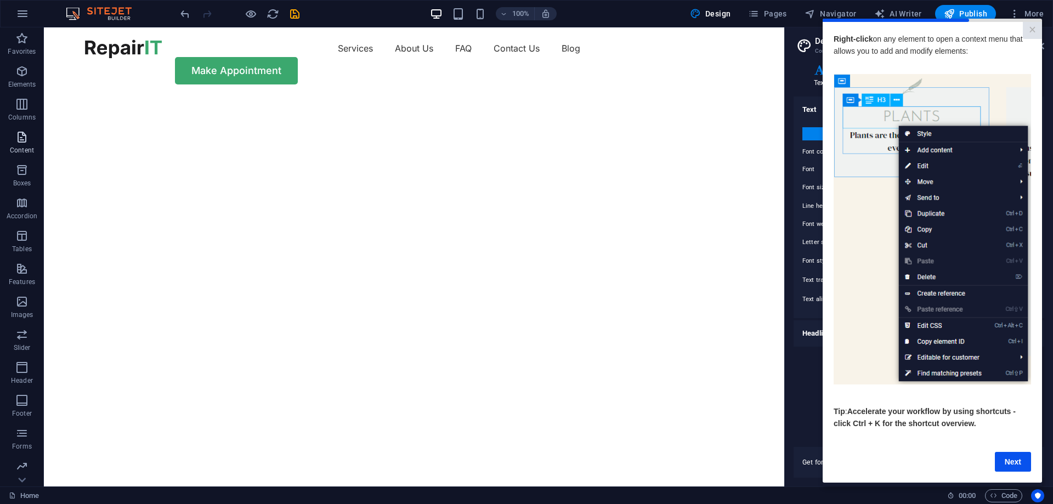
click at [22, 134] on icon "button" at bounding box center [21, 137] width 13 height 13
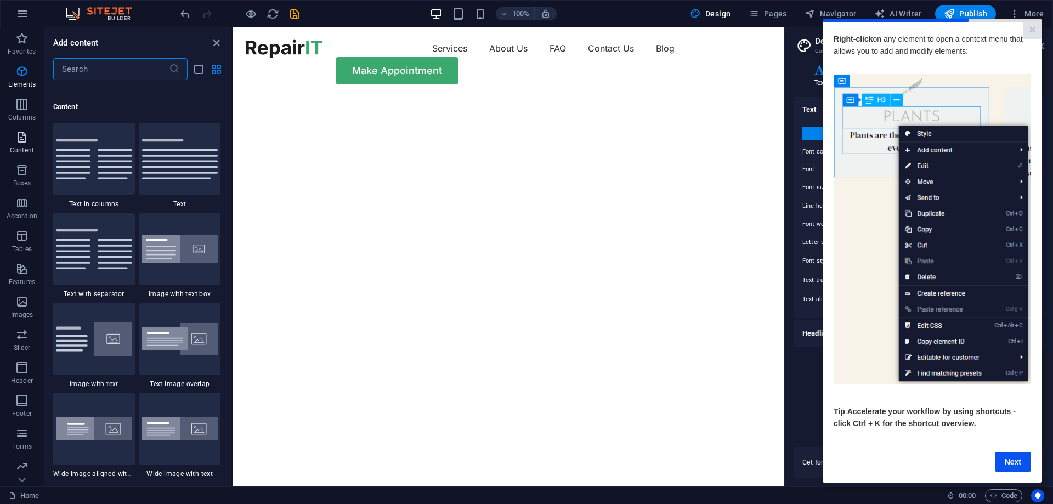
scroll to position [1919, 0]
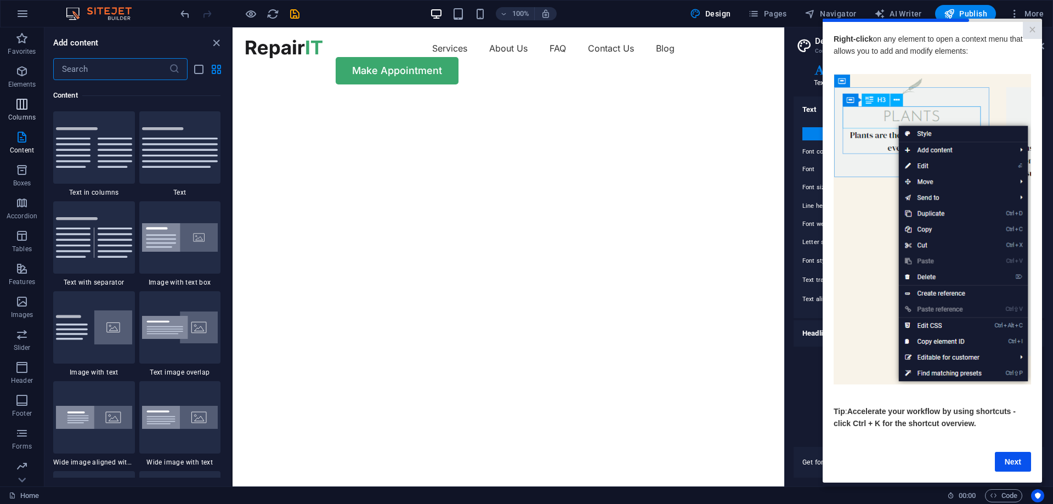
click at [24, 107] on icon "button" at bounding box center [21, 104] width 13 height 13
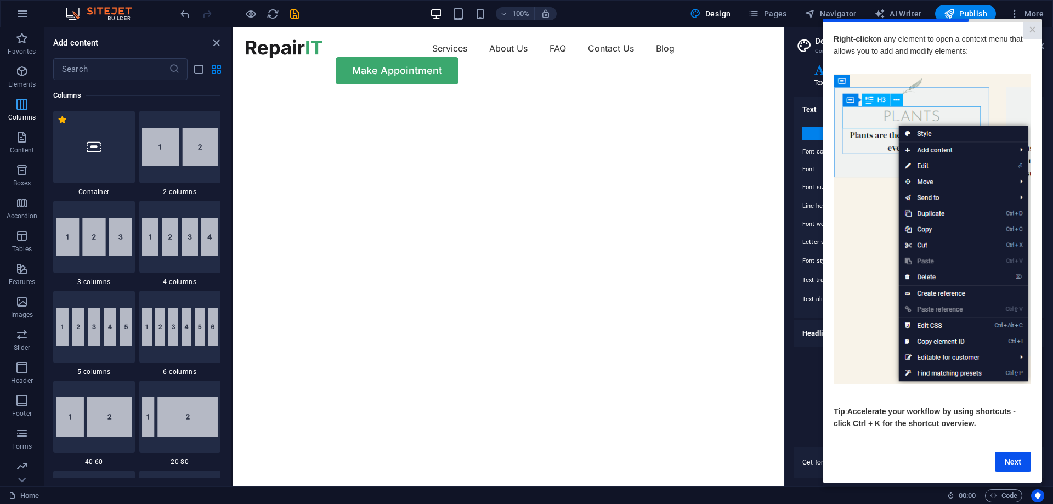
scroll to position [543, 0]
click at [19, 74] on icon "button" at bounding box center [21, 71] width 13 height 13
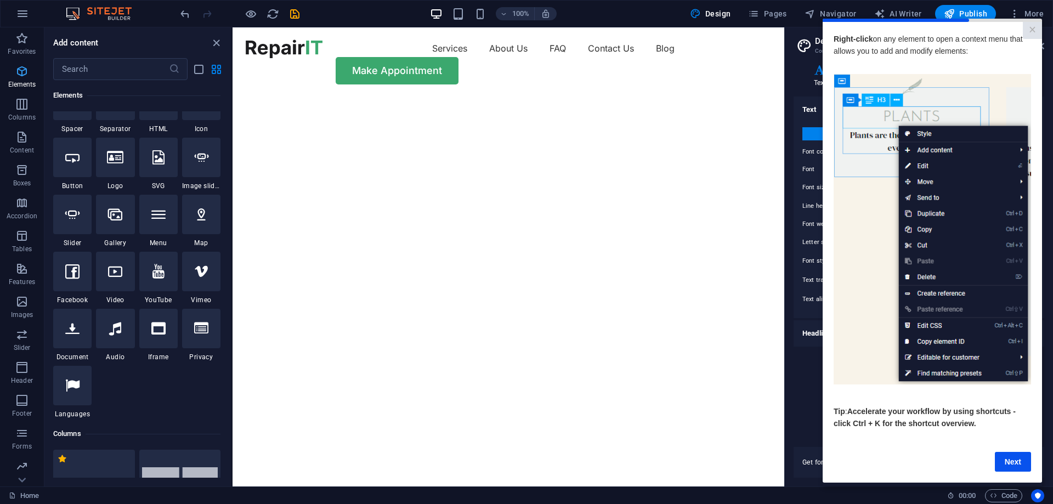
scroll to position [117, 0]
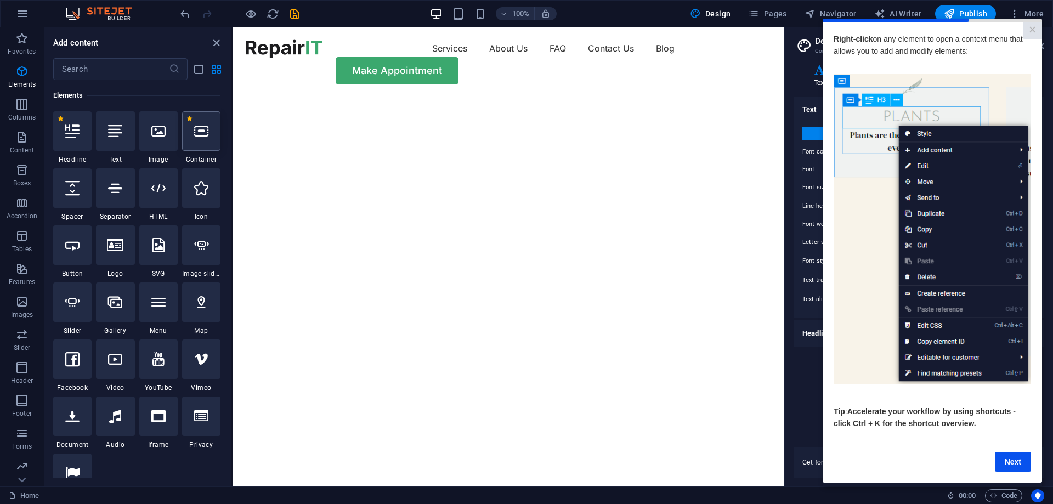
click at [199, 133] on icon at bounding box center [201, 131] width 14 height 14
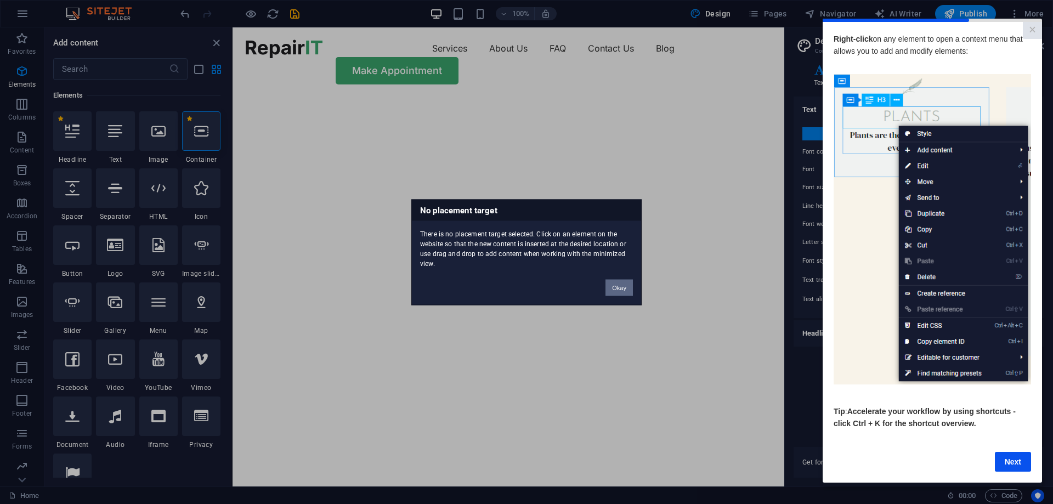
drag, startPoint x: 621, startPoint y: 289, endPoint x: 387, endPoint y: 261, distance: 235.3
click at [621, 289] on button "Okay" at bounding box center [619, 287] width 27 height 16
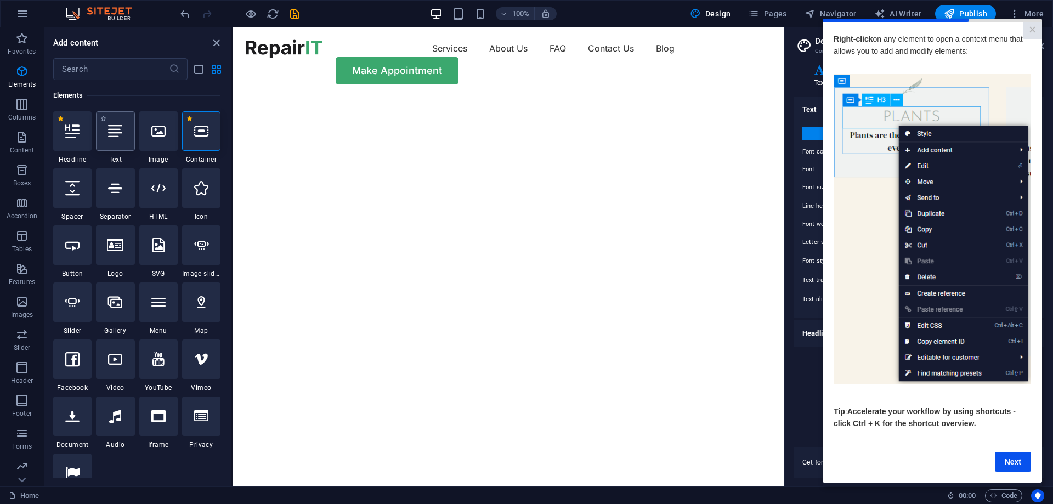
click at [112, 136] on icon at bounding box center [115, 131] width 14 height 14
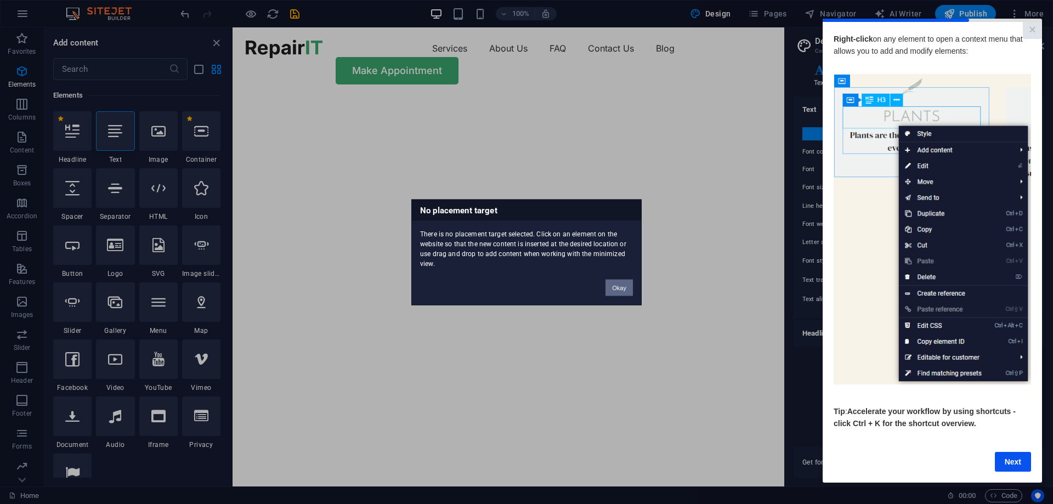
drag, startPoint x: 613, startPoint y: 290, endPoint x: 379, endPoint y: 261, distance: 235.9
click at [613, 290] on button "Okay" at bounding box center [619, 287] width 27 height 16
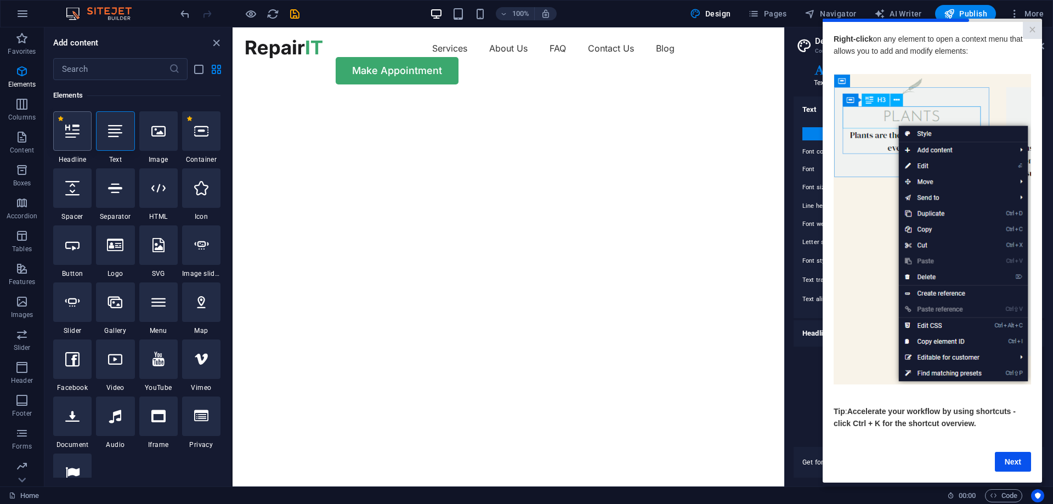
click at [65, 137] on div at bounding box center [72, 130] width 38 height 39
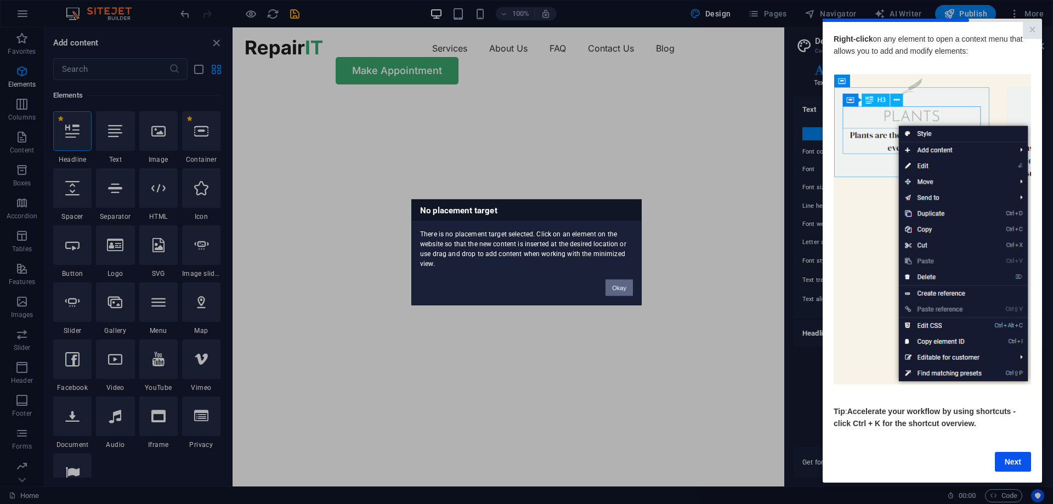
click at [621, 285] on button "Okay" at bounding box center [619, 287] width 27 height 16
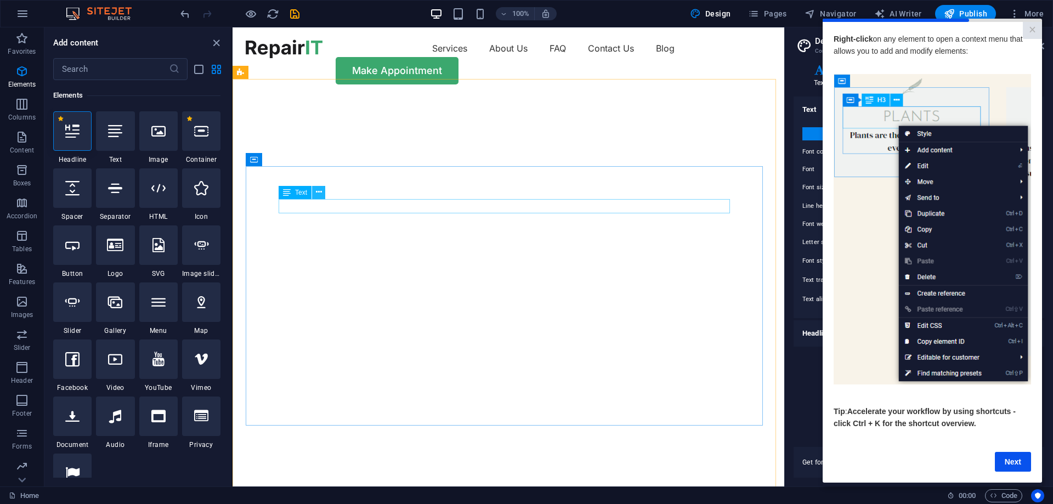
click at [318, 191] on icon at bounding box center [319, 192] width 6 height 12
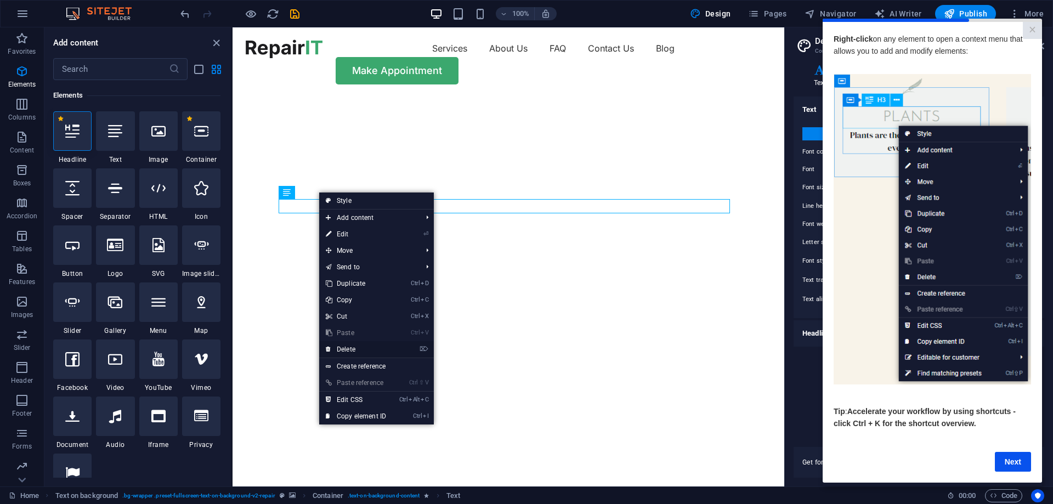
click at [351, 347] on link "⌦ Delete" at bounding box center [355, 349] width 73 height 16
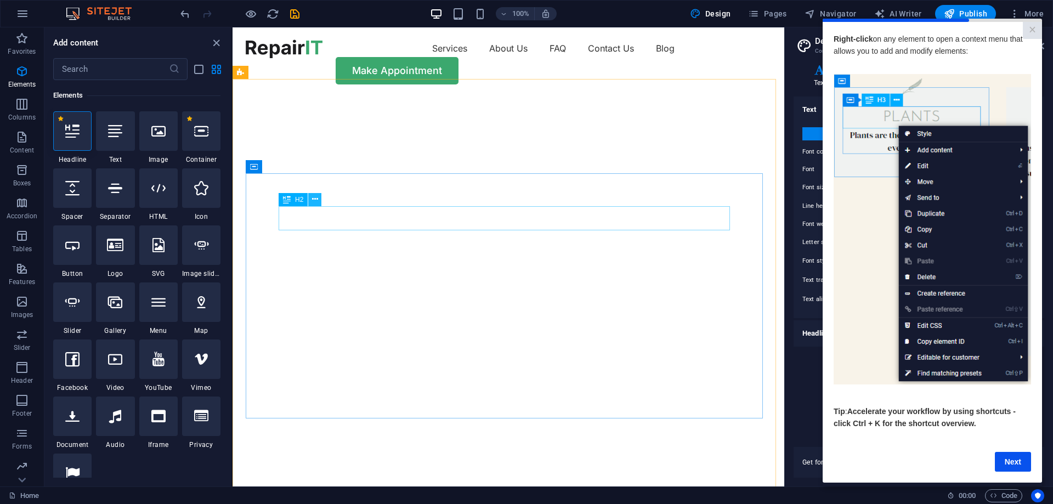
click at [314, 199] on icon at bounding box center [315, 200] width 6 height 12
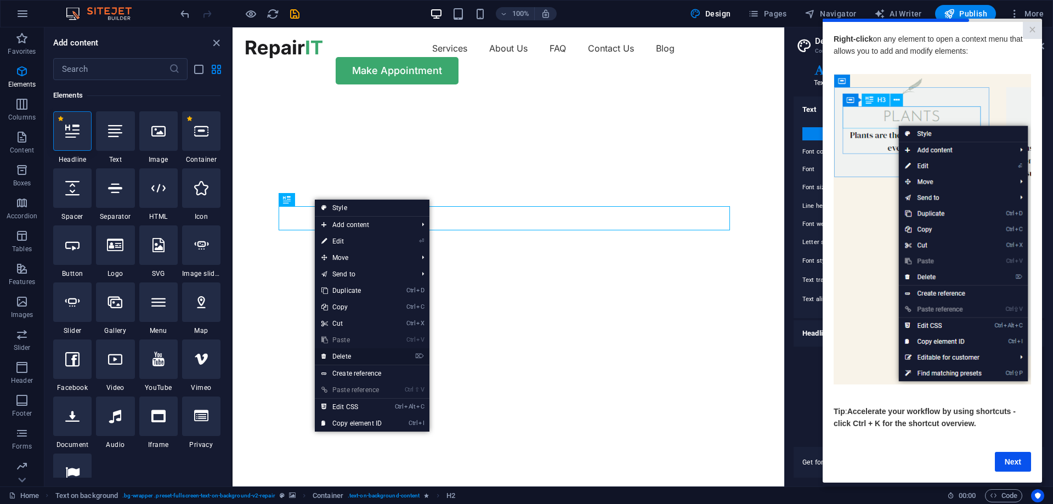
click at [345, 354] on link "⌦ Delete" at bounding box center [351, 356] width 73 height 16
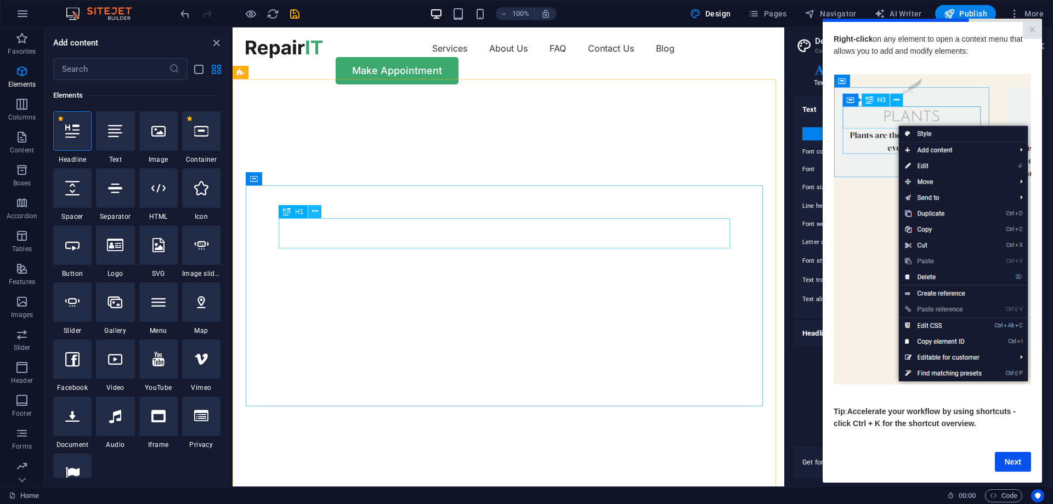
click at [313, 212] on icon at bounding box center [315, 212] width 6 height 12
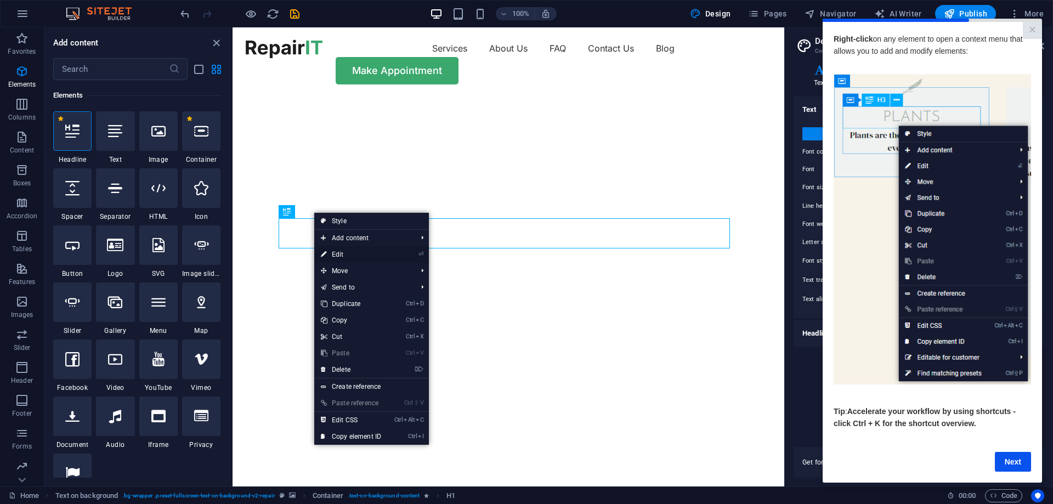
click at [342, 255] on link "⏎ Edit" at bounding box center [350, 254] width 73 height 16
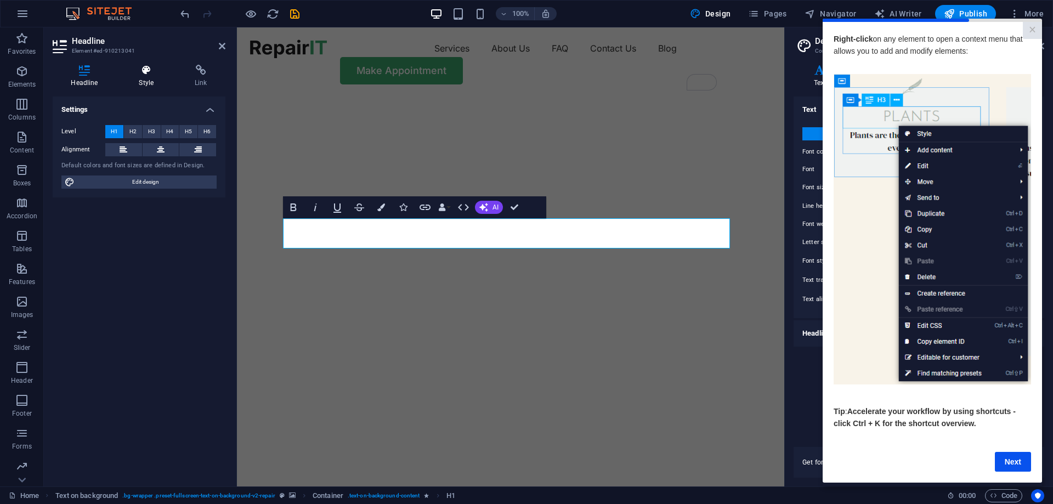
click at [146, 70] on icon at bounding box center [147, 70] width 52 height 11
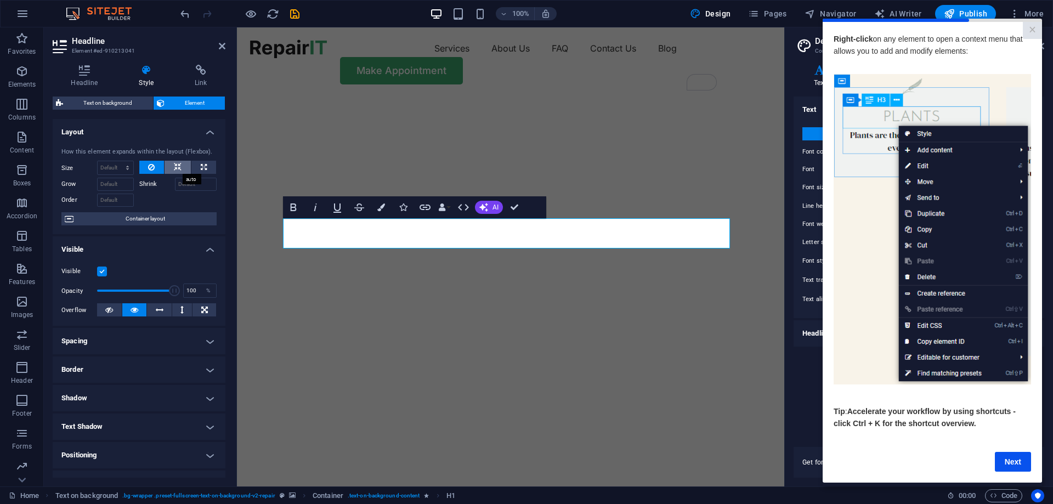
click at [177, 165] on icon at bounding box center [178, 167] width 8 height 13
click at [201, 166] on icon at bounding box center [204, 167] width 6 height 13
type input "100"
select select "%"
click at [176, 165] on icon at bounding box center [178, 167] width 8 height 13
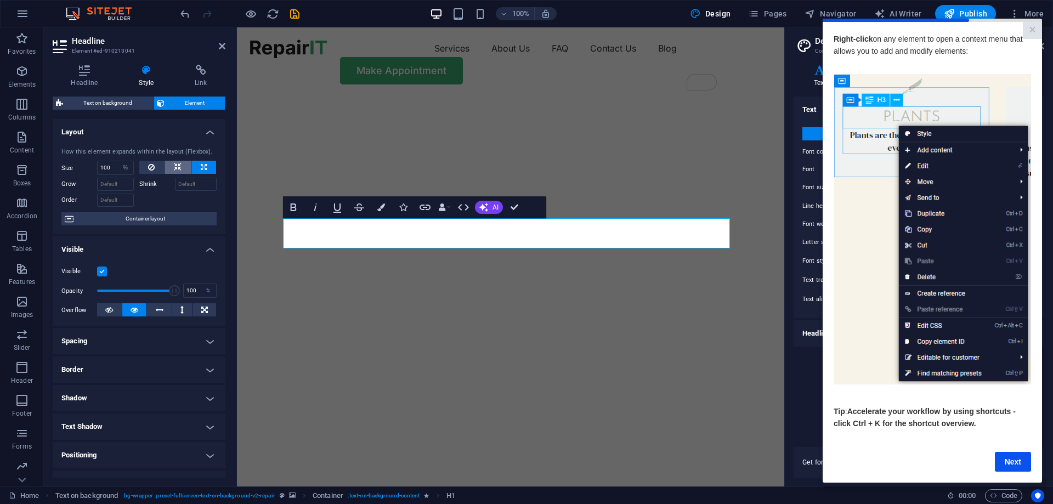
select select "DISABLED_OPTION_VALUE"
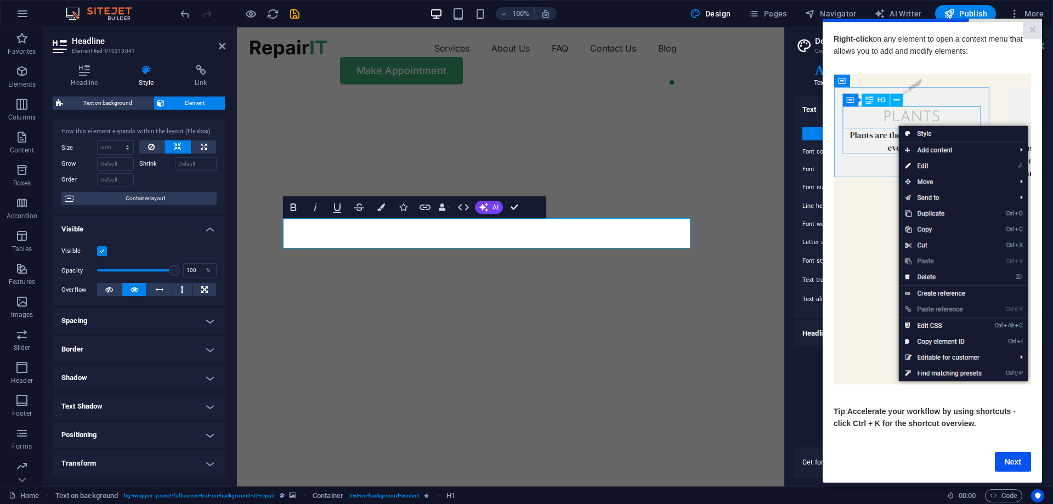
scroll to position [0, 0]
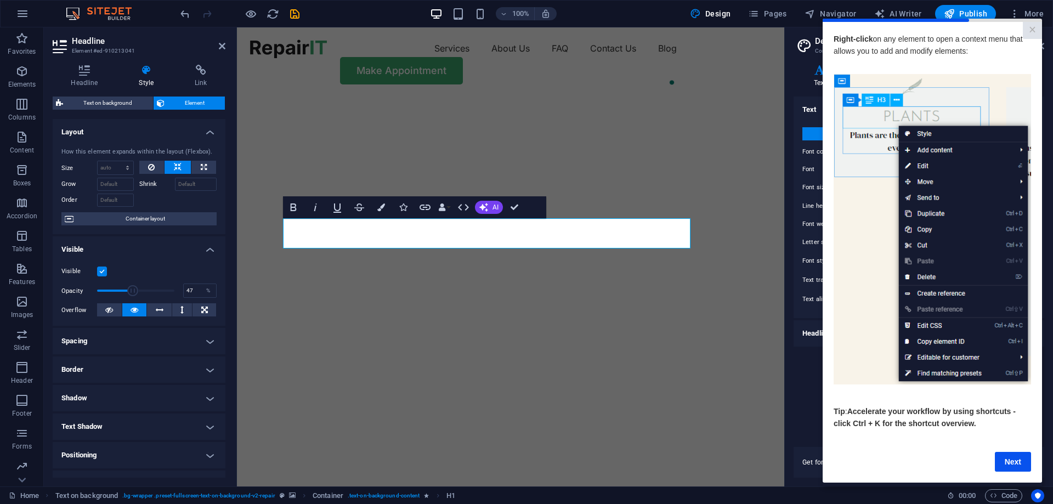
drag, startPoint x: 172, startPoint y: 291, endPoint x: 132, endPoint y: 290, distance: 40.1
click at [132, 290] on span at bounding box center [133, 290] width 11 height 11
drag, startPoint x: 132, startPoint y: 291, endPoint x: 165, endPoint y: 292, distance: 32.9
click at [165, 292] on span at bounding box center [167, 290] width 11 height 11
drag, startPoint x: 162, startPoint y: 291, endPoint x: 126, endPoint y: 292, distance: 36.2
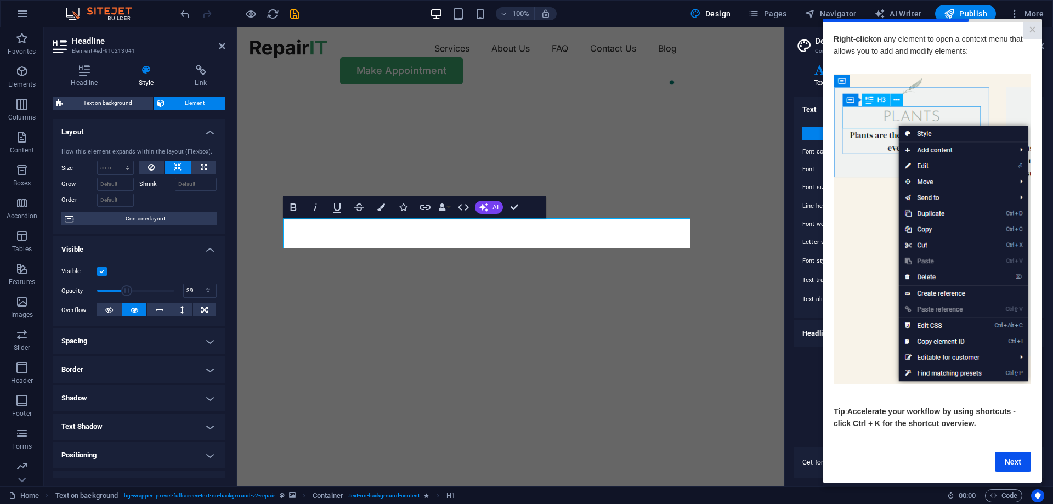
click at [126, 292] on span at bounding box center [126, 290] width 11 height 11
drag, startPoint x: 124, startPoint y: 290, endPoint x: 150, endPoint y: 292, distance: 26.4
click at [150, 292] on span at bounding box center [151, 290] width 11 height 11
drag, startPoint x: 150, startPoint y: 292, endPoint x: 172, endPoint y: 291, distance: 21.4
click at [172, 291] on span at bounding box center [173, 290] width 11 height 11
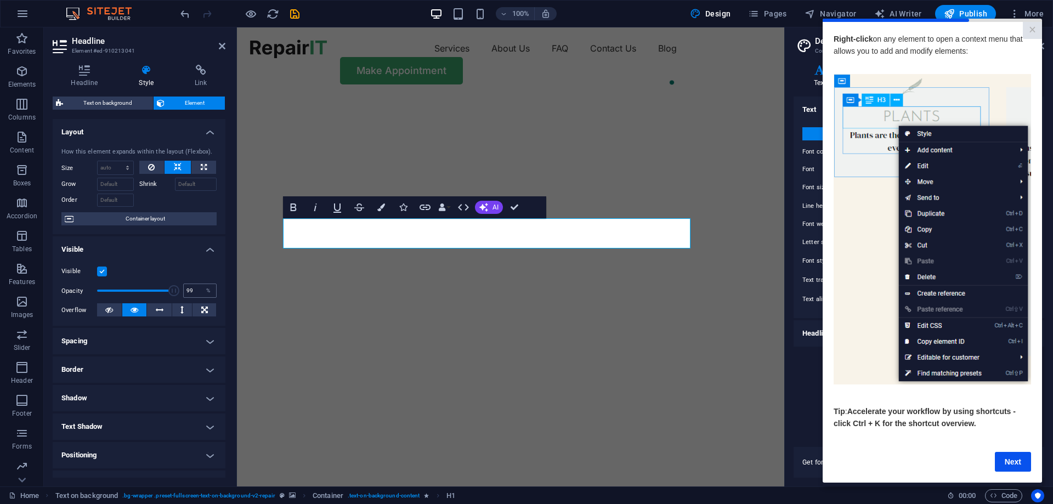
type input "100"
drag, startPoint x: 171, startPoint y: 289, endPoint x: 196, endPoint y: 289, distance: 25.8
click at [196, 289] on div "Opacity 100 %" at bounding box center [138, 290] width 155 height 16
click at [381, 208] on icon "button" at bounding box center [381, 207] width 8 height 8
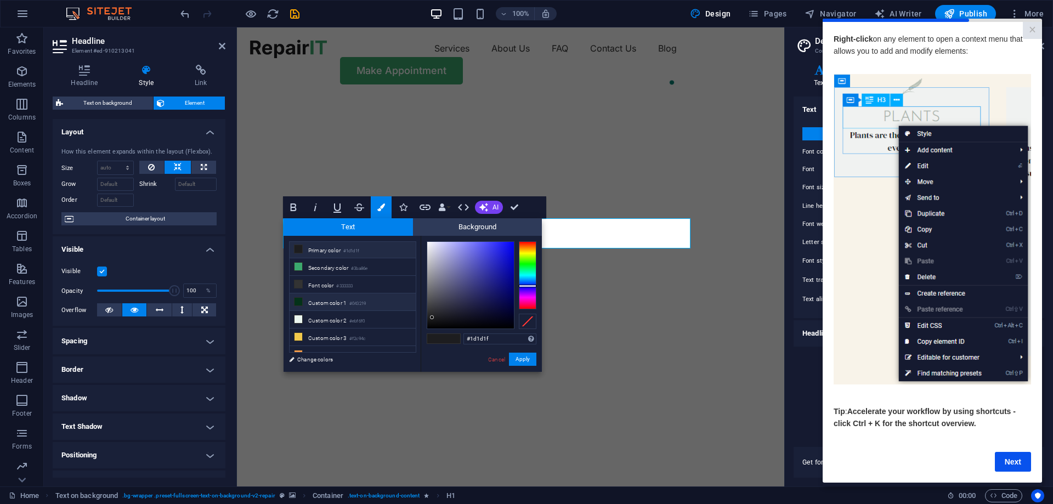
scroll to position [26, 0]
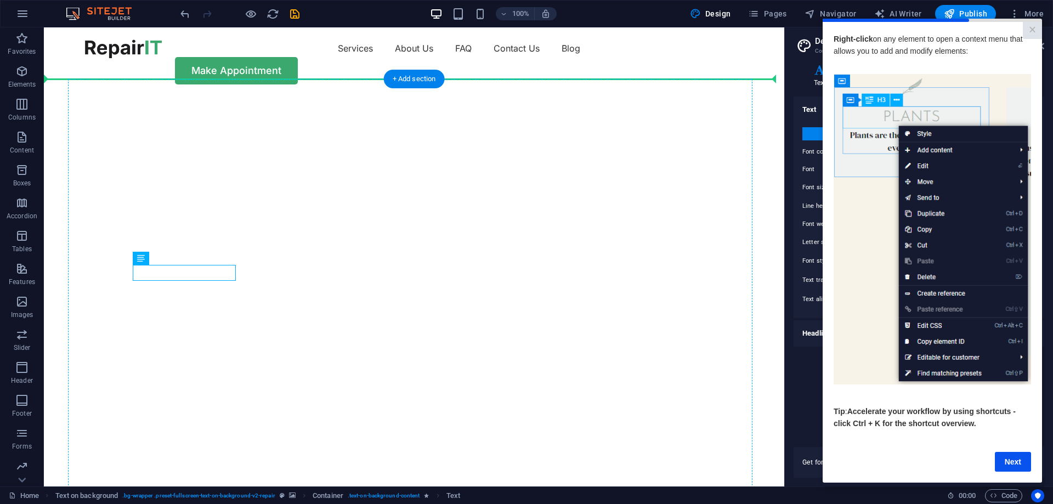
drag, startPoint x: 167, startPoint y: 268, endPoint x: 250, endPoint y: 271, distance: 82.9
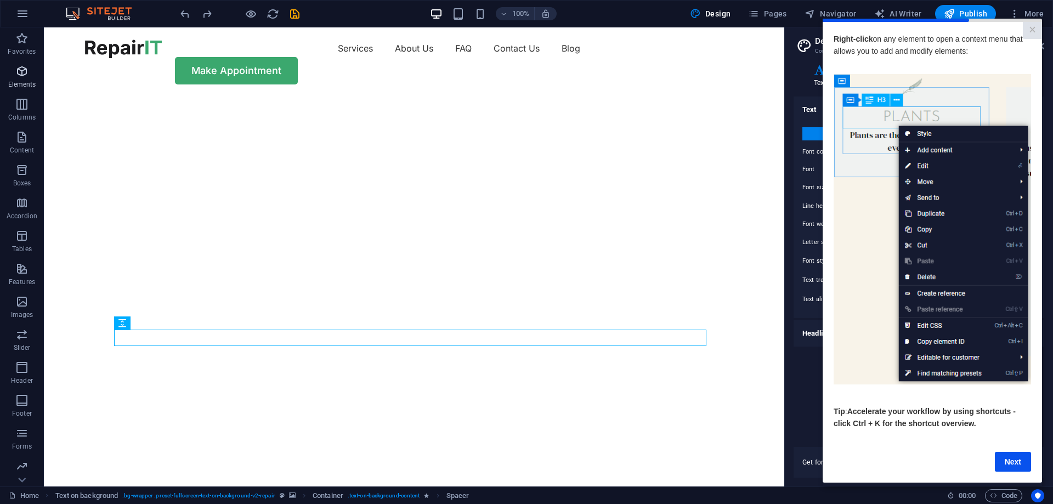
click at [21, 72] on icon "button" at bounding box center [21, 71] width 13 height 13
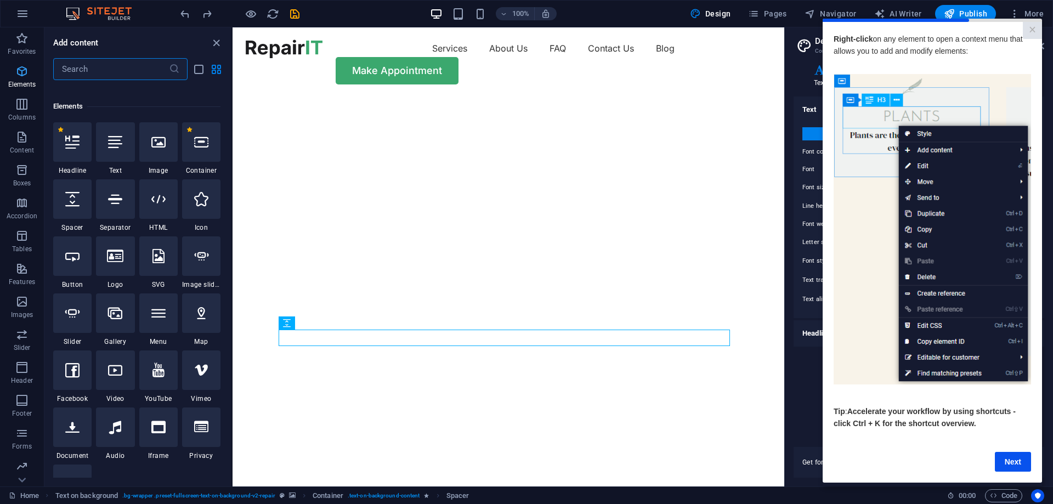
scroll to position [117, 0]
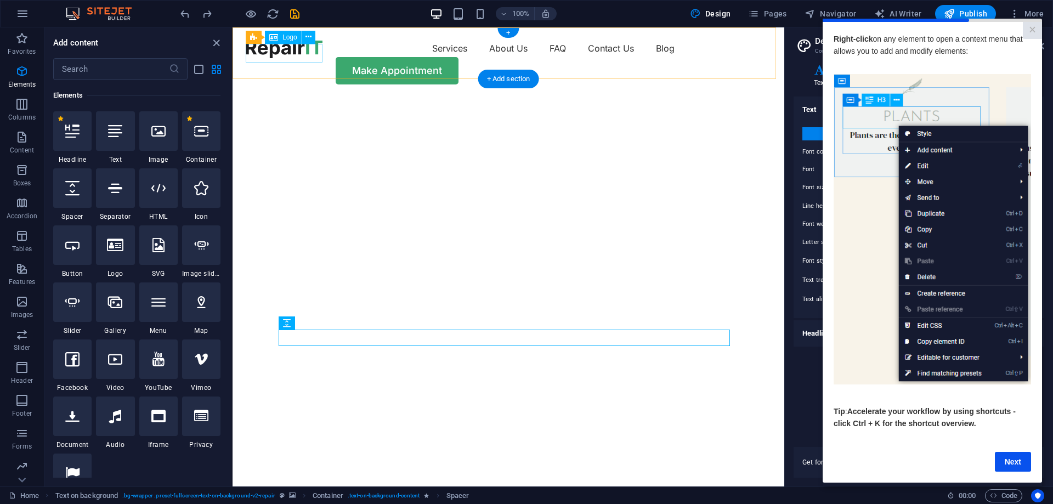
click at [290, 53] on div at bounding box center [284, 48] width 77 height 19
select select "px"
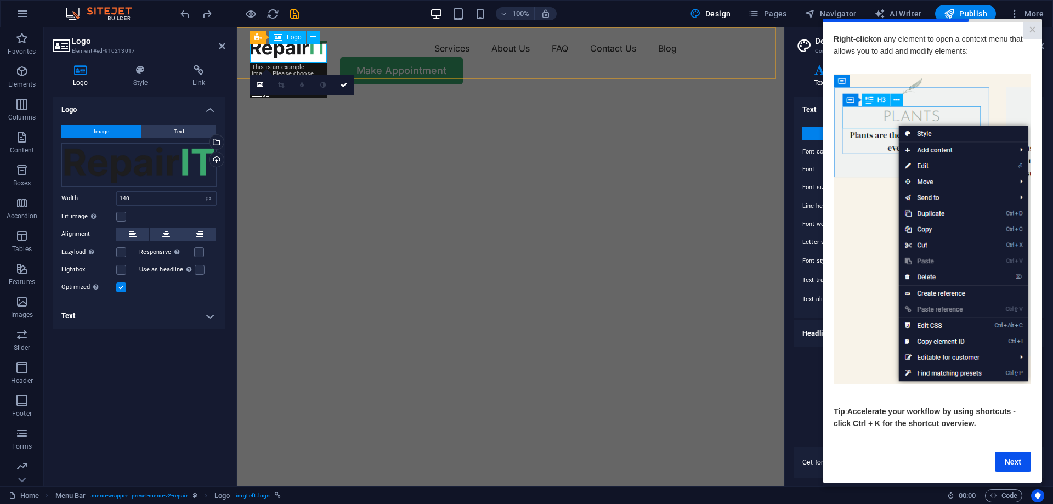
click at [273, 51] on div at bounding box center [288, 48] width 77 height 19
click at [217, 140] on div "Select files from the file manager, stock photos, or upload file(s)" at bounding box center [215, 143] width 16 height 16
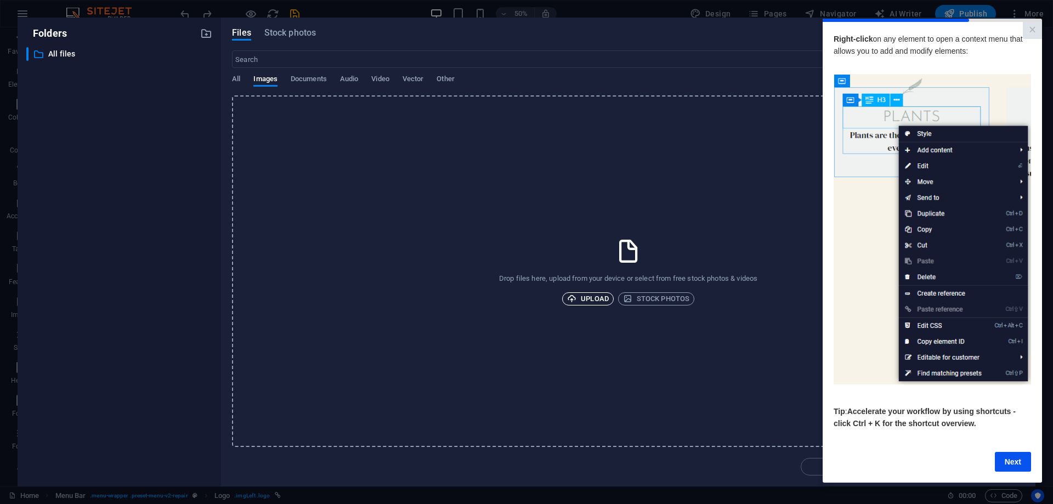
click at [592, 298] on span "Upload" at bounding box center [588, 298] width 42 height 13
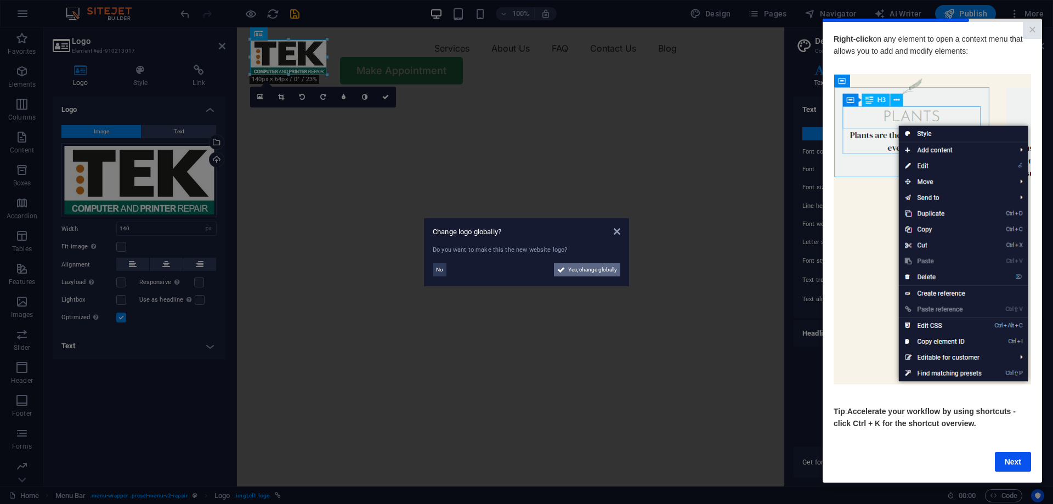
click at [595, 269] on span "Yes, change globally" at bounding box center [592, 269] width 49 height 13
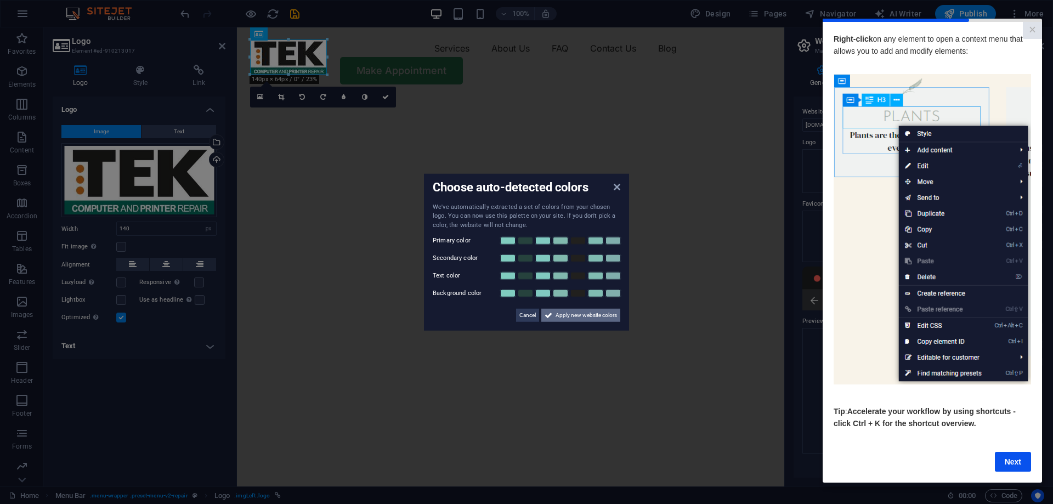
click at [591, 314] on span "Apply new website colors" at bounding box center [586, 315] width 61 height 13
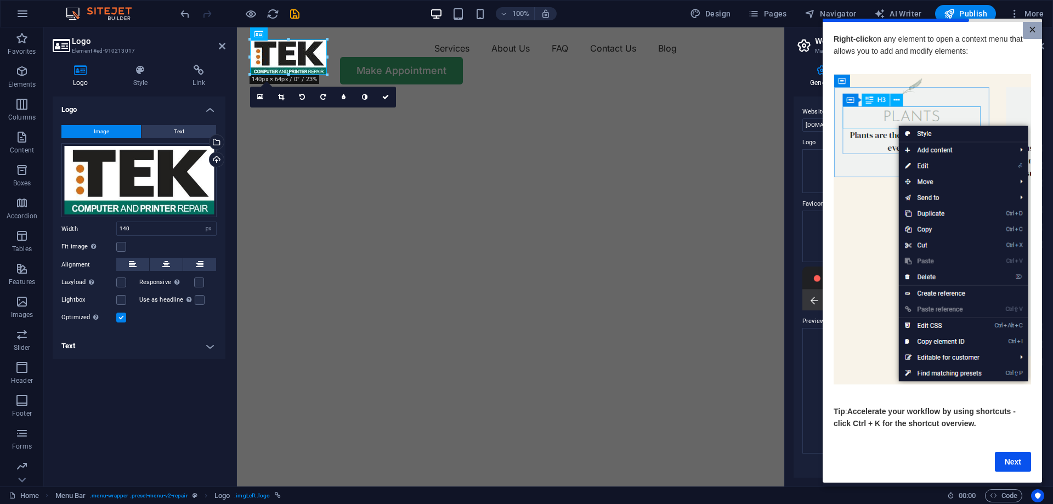
click at [1033, 27] on link "×" at bounding box center [1032, 29] width 19 height 17
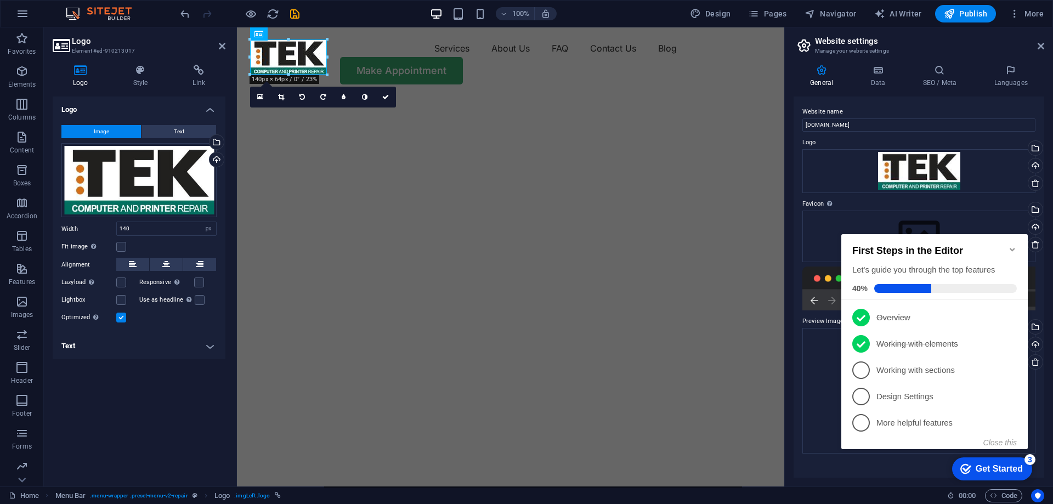
scroll to position [0, 0]
click at [863, 370] on span "3" at bounding box center [861, 370] width 18 height 18
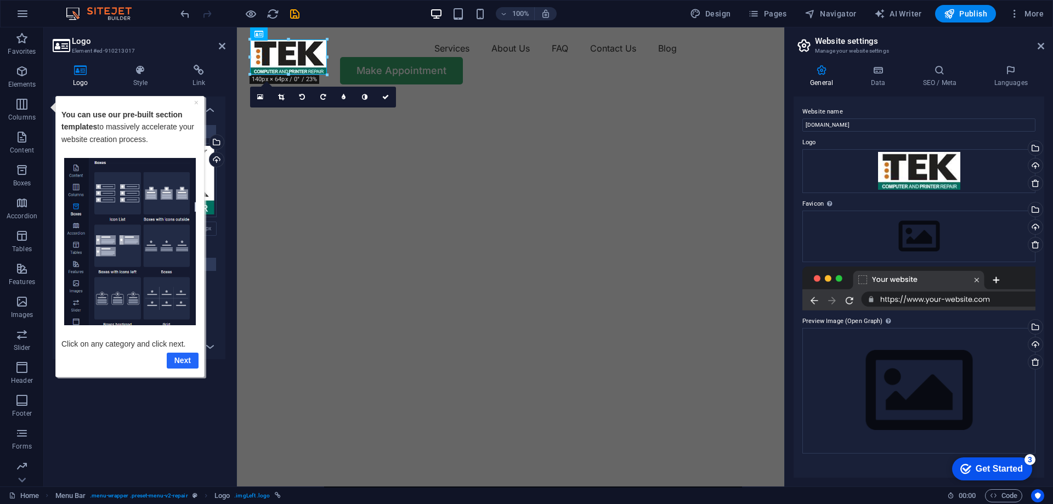
click at [188, 363] on link "Next" at bounding box center [183, 360] width 32 height 16
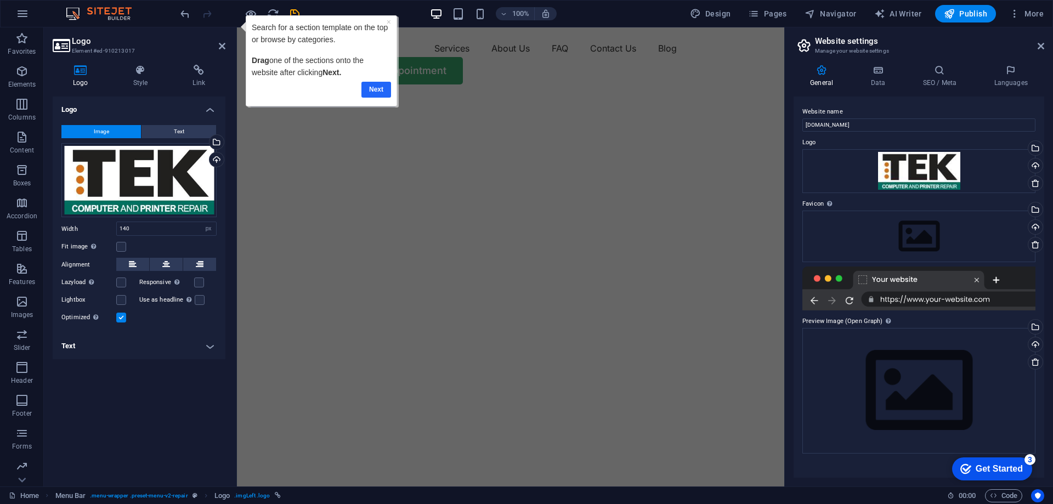
click at [379, 90] on link "Next" at bounding box center [376, 90] width 30 height 16
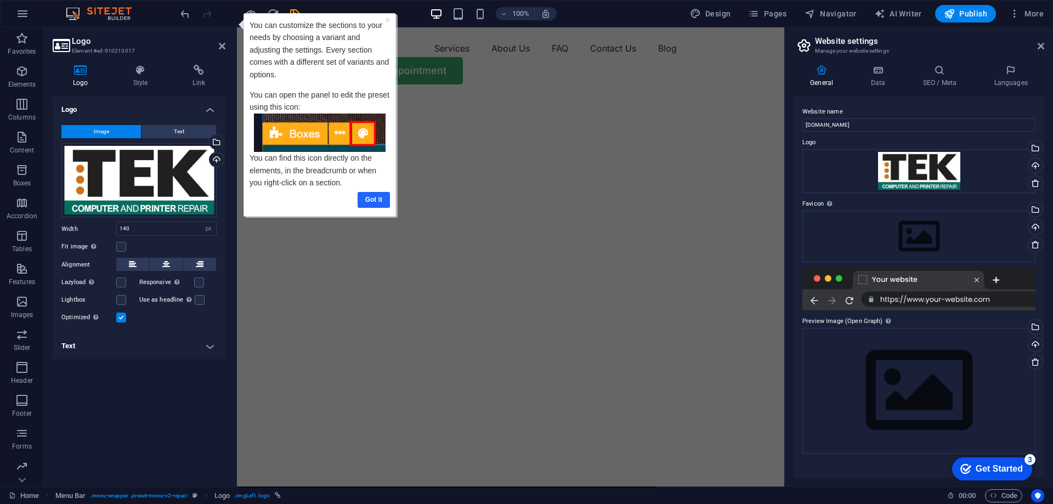
click at [370, 197] on link "Got it" at bounding box center [374, 200] width 32 height 16
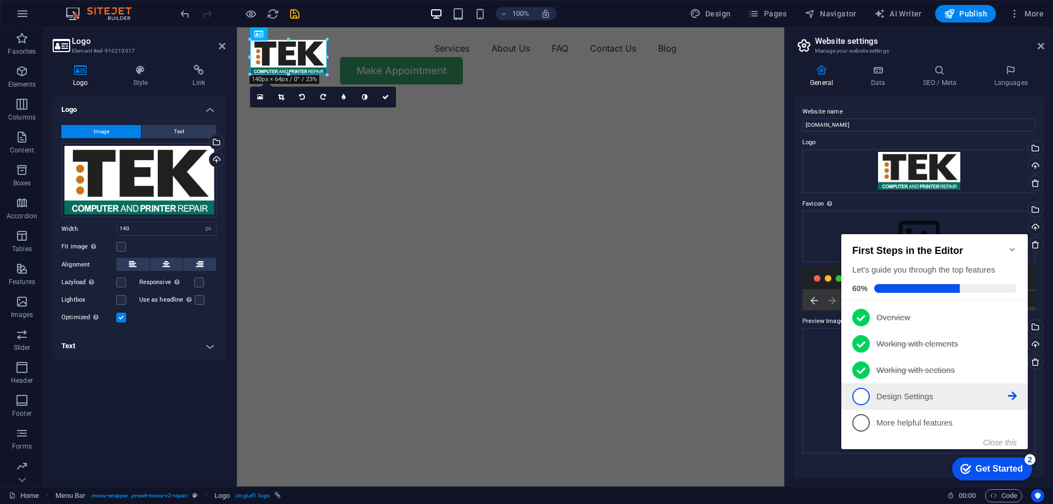
click at [864, 394] on span "4" at bounding box center [861, 397] width 18 height 18
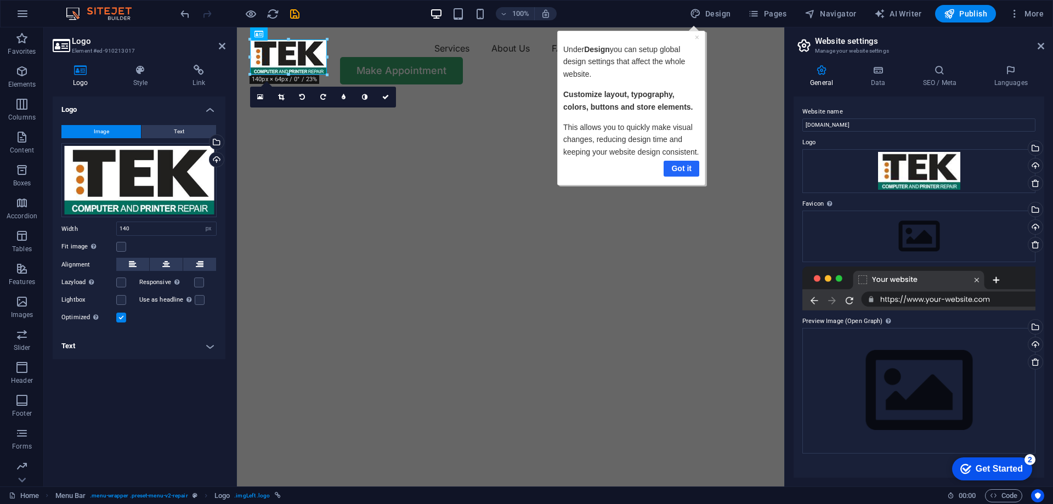
click at [688, 168] on link "Got it" at bounding box center [681, 169] width 36 height 16
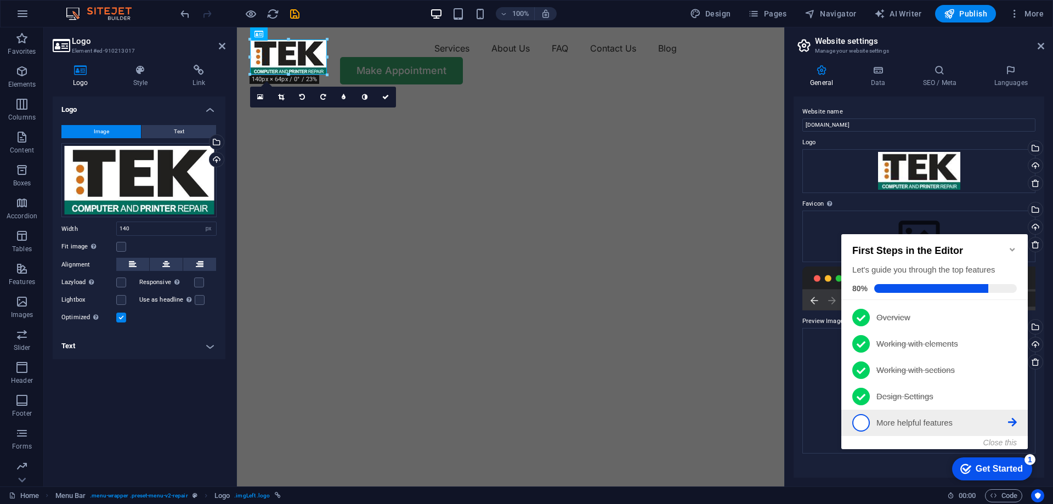
click at [861, 417] on span "5" at bounding box center [861, 423] width 18 height 18
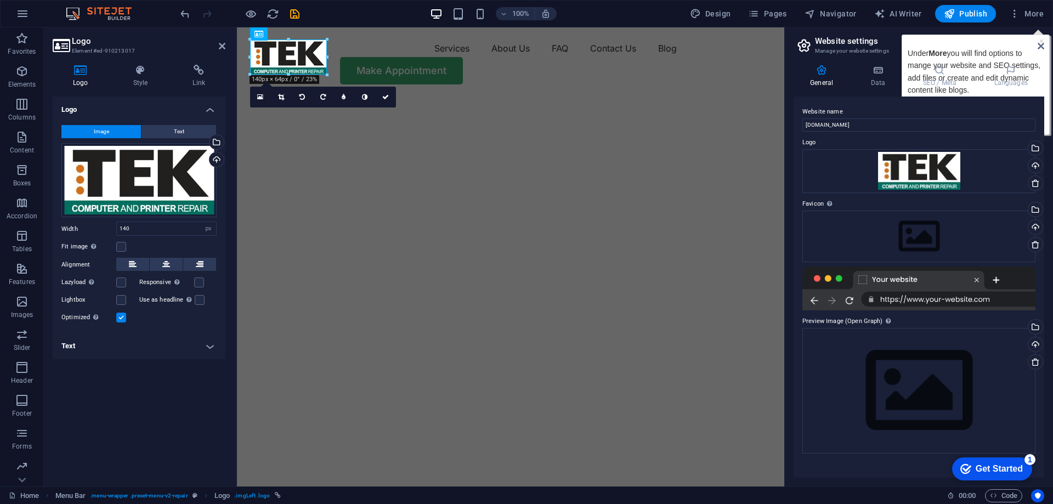
click at [1043, 43] on icon at bounding box center [1041, 46] width 7 height 9
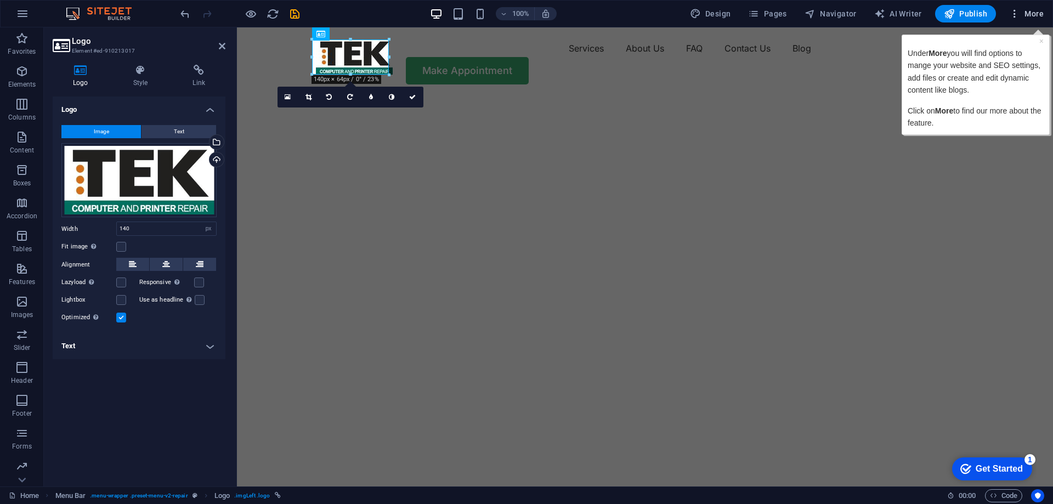
click at [1034, 13] on span "More" at bounding box center [1026, 13] width 35 height 11
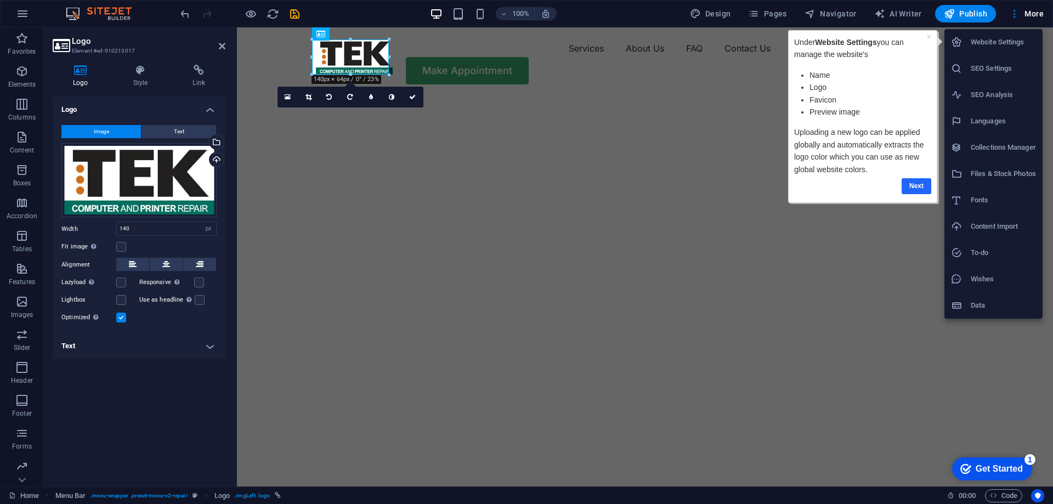
click at [917, 181] on link "Next" at bounding box center [917, 186] width 30 height 16
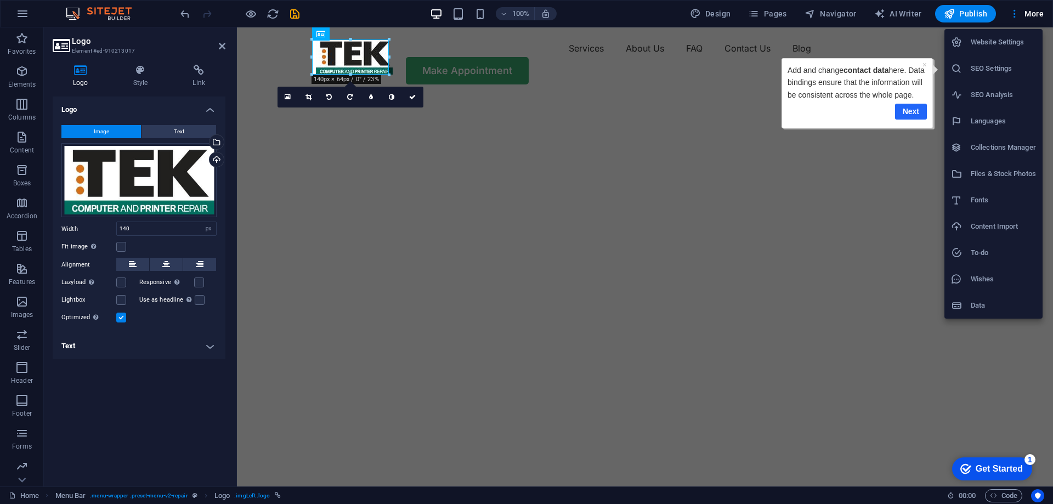
click at [917, 120] on link "Next" at bounding box center [911, 112] width 32 height 16
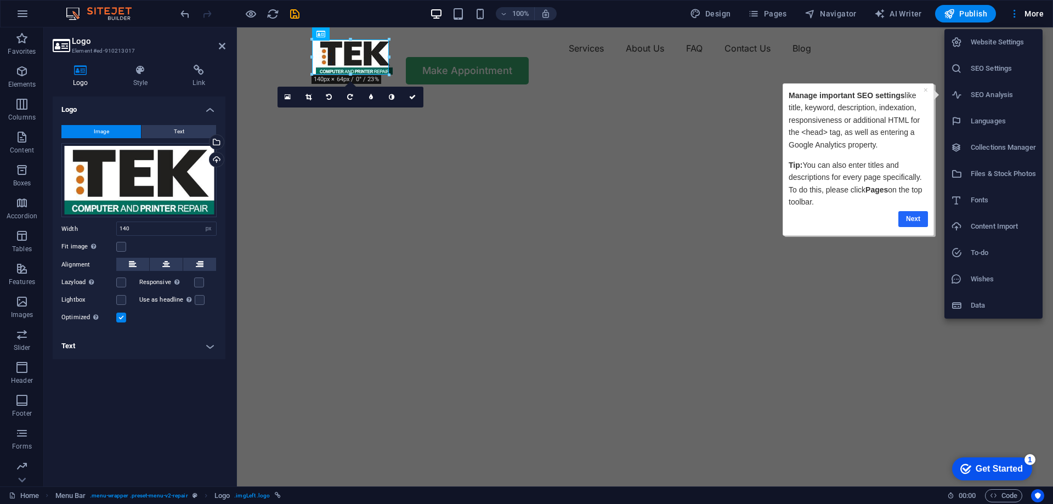
click at [908, 218] on link "Next" at bounding box center [913, 219] width 30 height 16
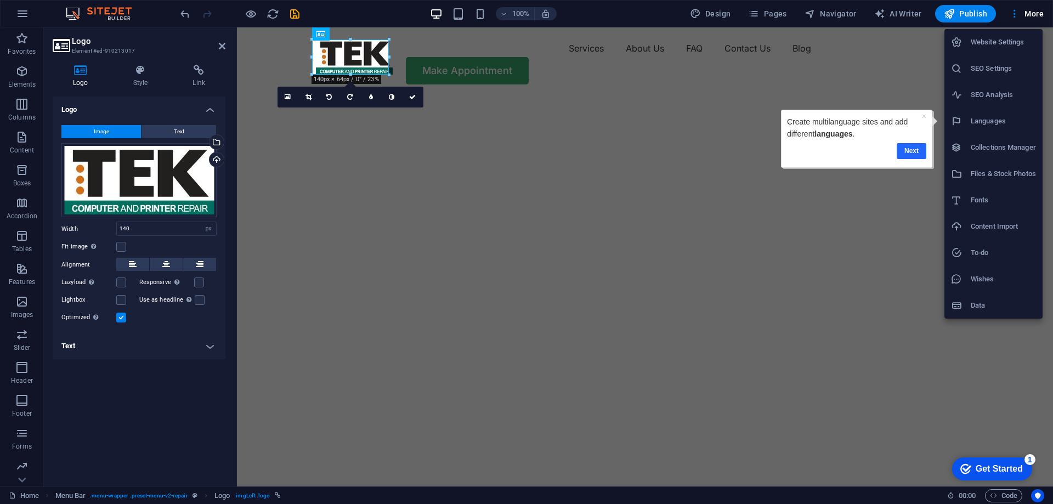
click at [917, 148] on link "Next" at bounding box center [912, 151] width 30 height 16
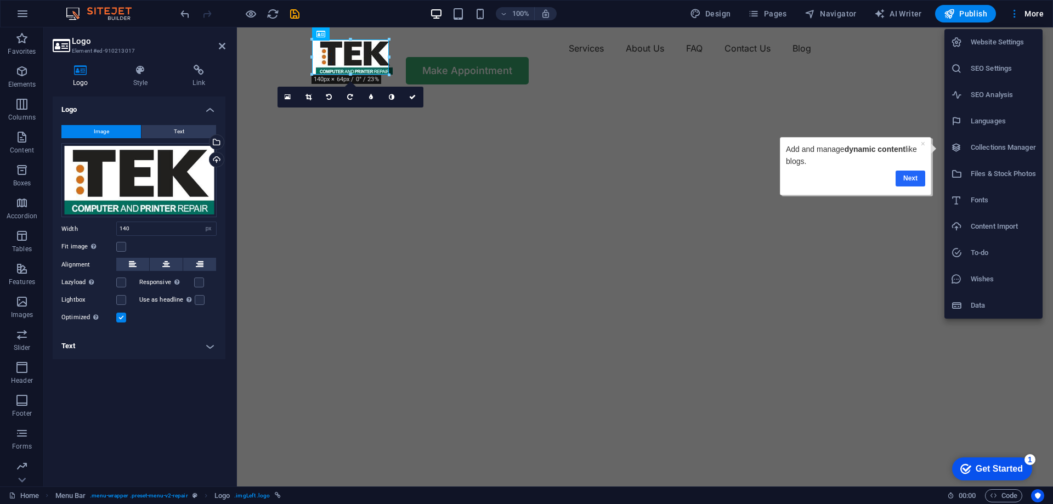
click at [906, 178] on link "Next" at bounding box center [911, 179] width 30 height 16
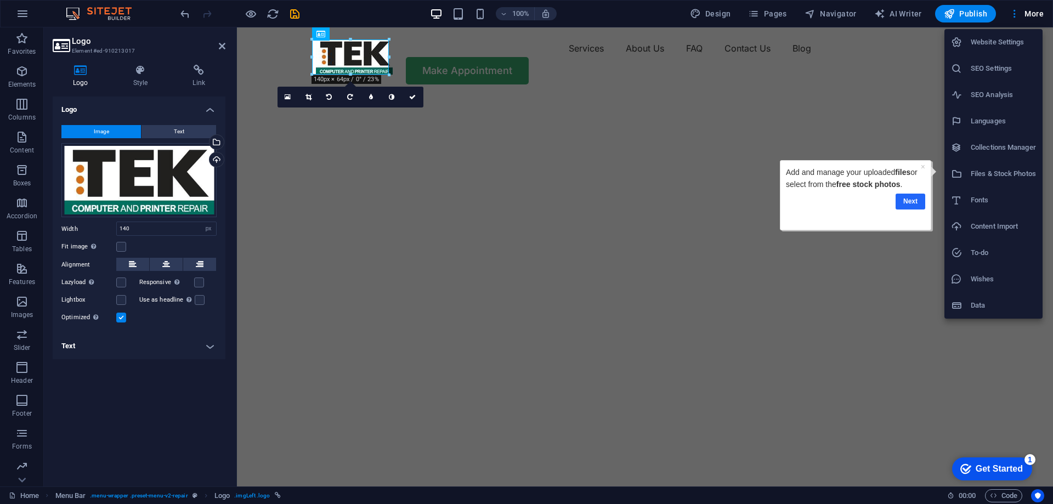
click at [908, 203] on link "Next" at bounding box center [911, 202] width 30 height 16
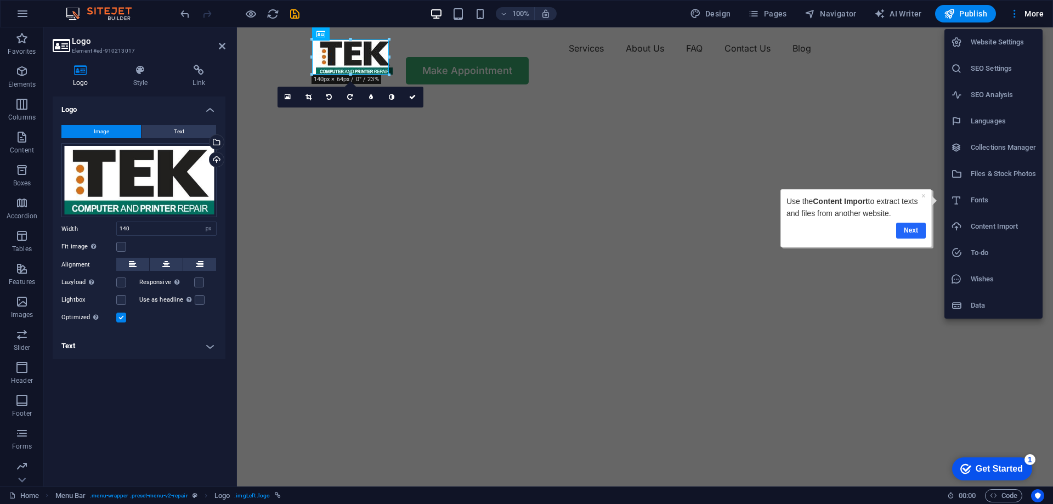
click at [907, 230] on link "Next" at bounding box center [911, 231] width 30 height 16
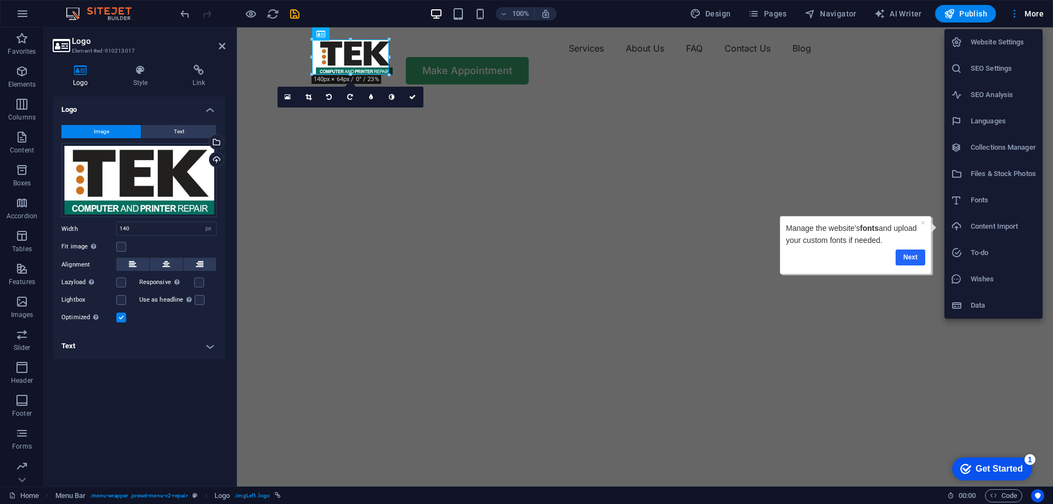
click at [913, 259] on link "Next" at bounding box center [910, 258] width 30 height 16
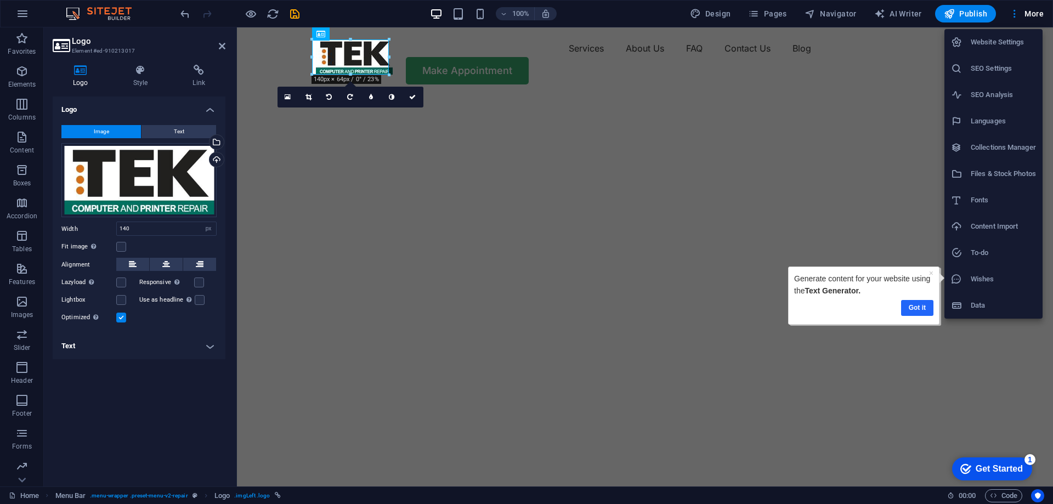
click at [916, 311] on link "Got it" at bounding box center [917, 308] width 32 height 16
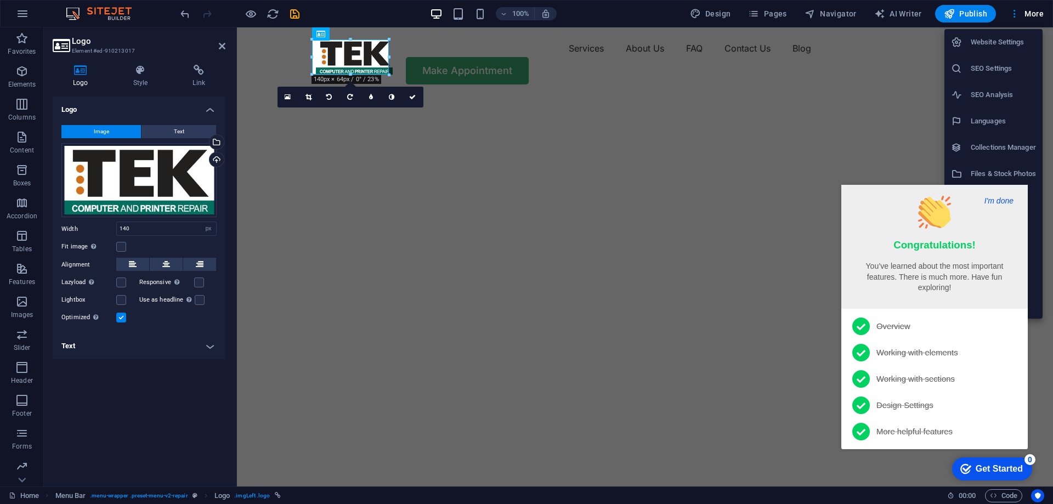
click at [1000, 199] on button "I'm done" at bounding box center [999, 201] width 36 height 10
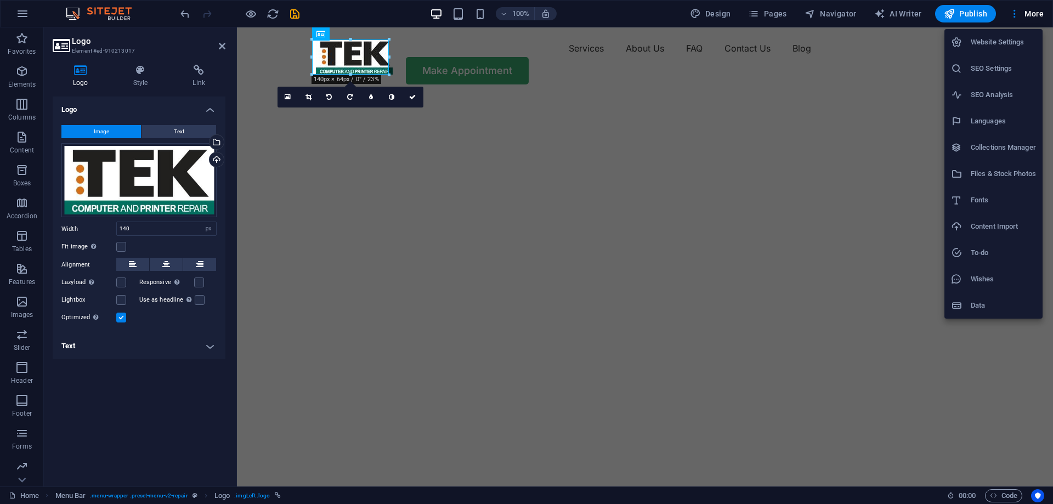
click at [1034, 11] on div at bounding box center [526, 252] width 1053 height 504
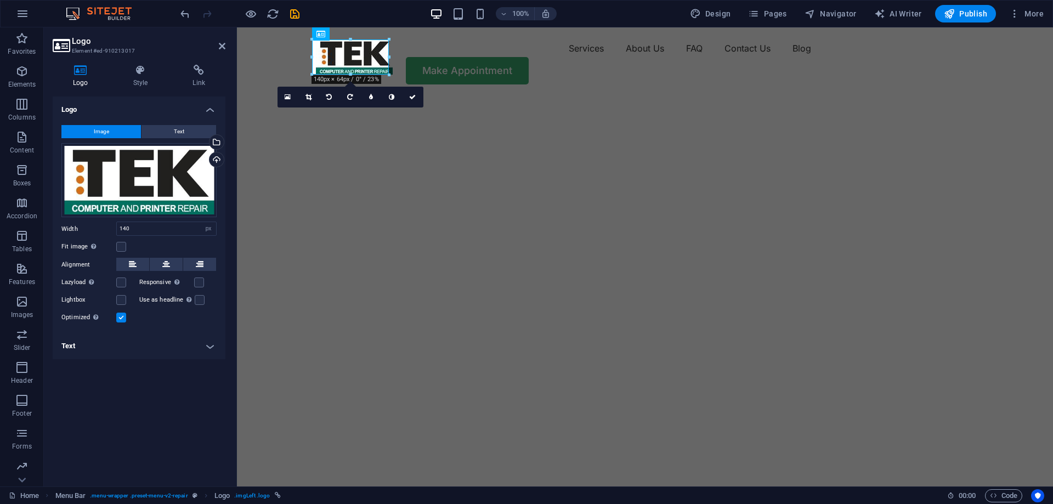
click at [1034, 11] on span "More" at bounding box center [1026, 13] width 35 height 11
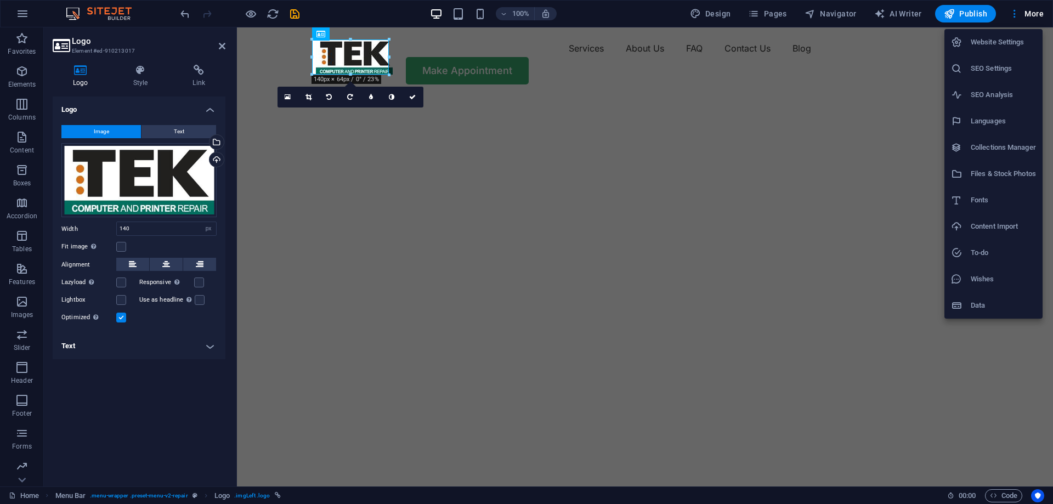
click at [705, 120] on div at bounding box center [526, 252] width 1053 height 504
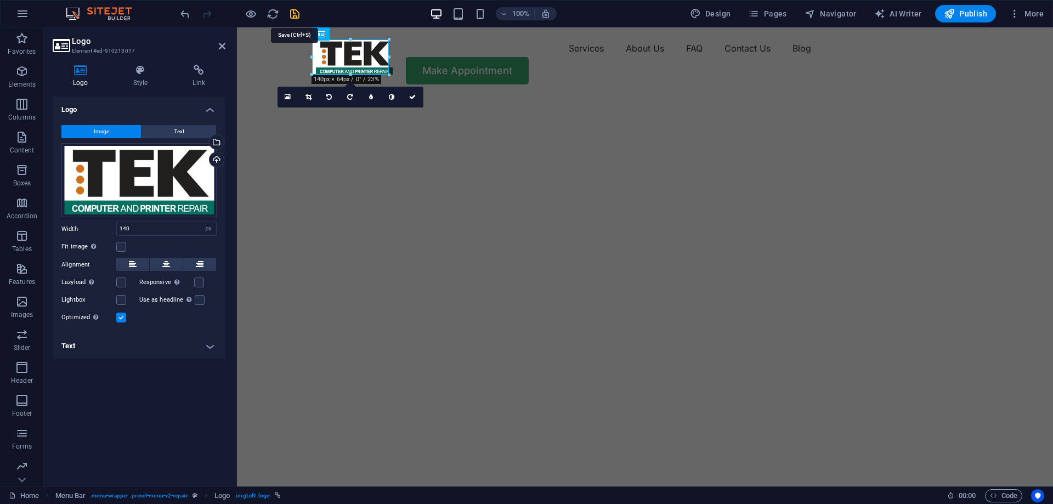
click at [295, 12] on icon "save" at bounding box center [295, 14] width 13 height 13
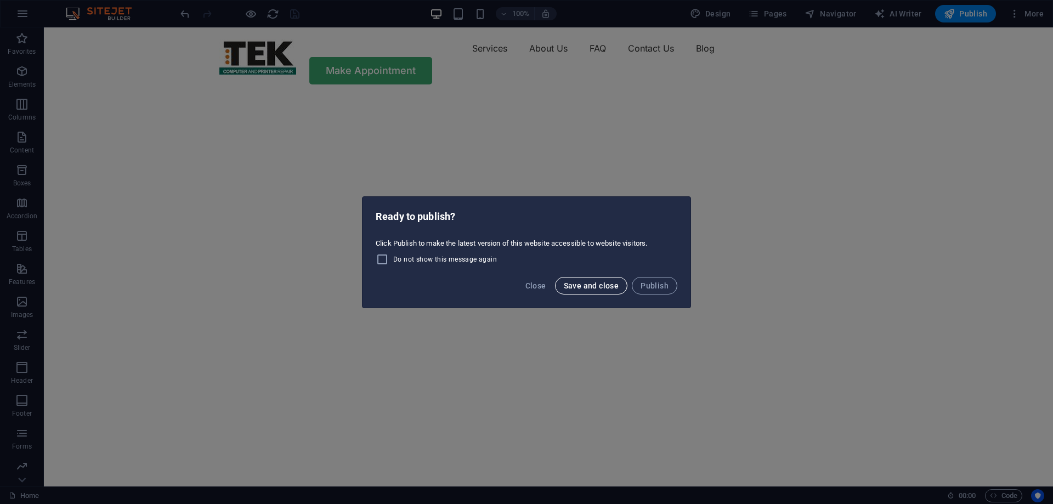
click at [590, 282] on span "Save and close" at bounding box center [591, 285] width 55 height 9
